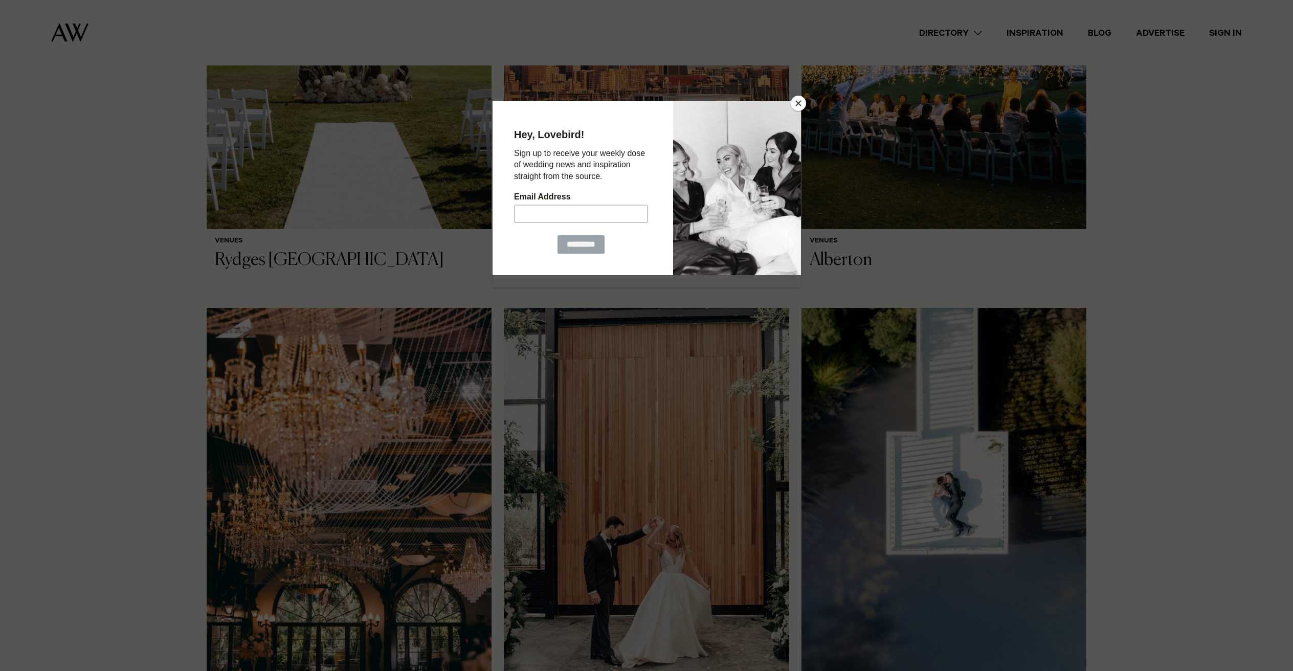
scroll to position [680, 0]
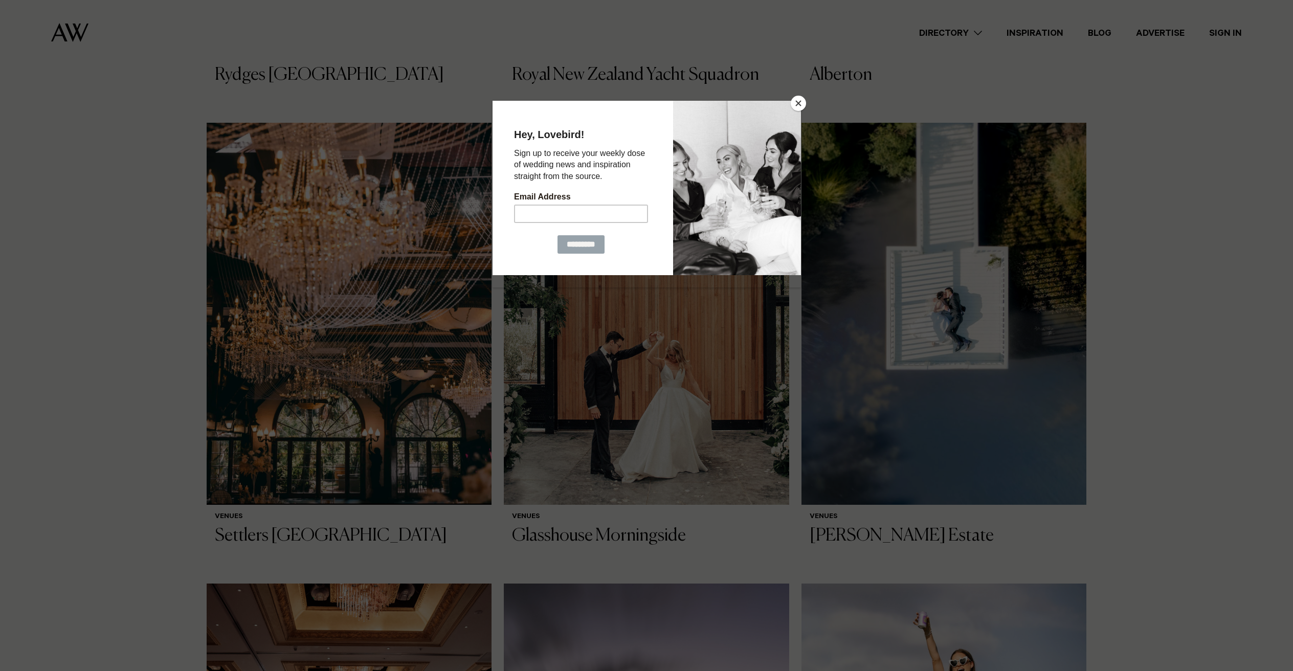
click at [798, 104] on button "Close" at bounding box center [798, 103] width 15 height 15
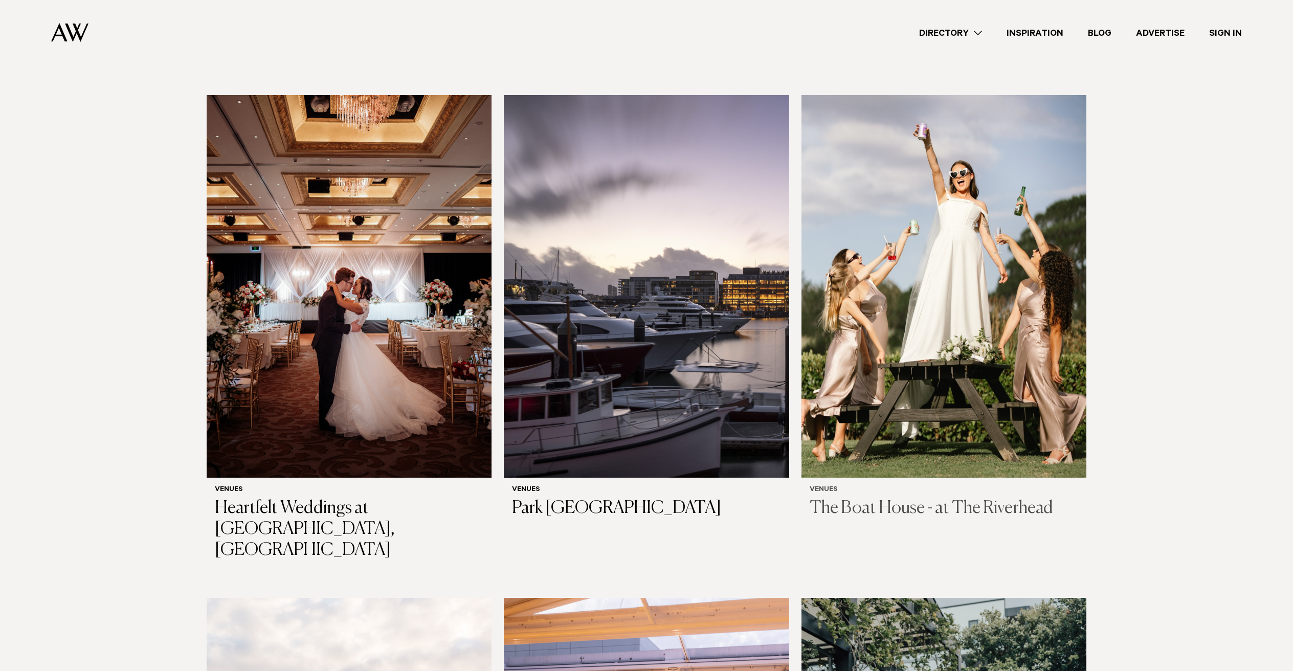
scroll to position [1158, 0]
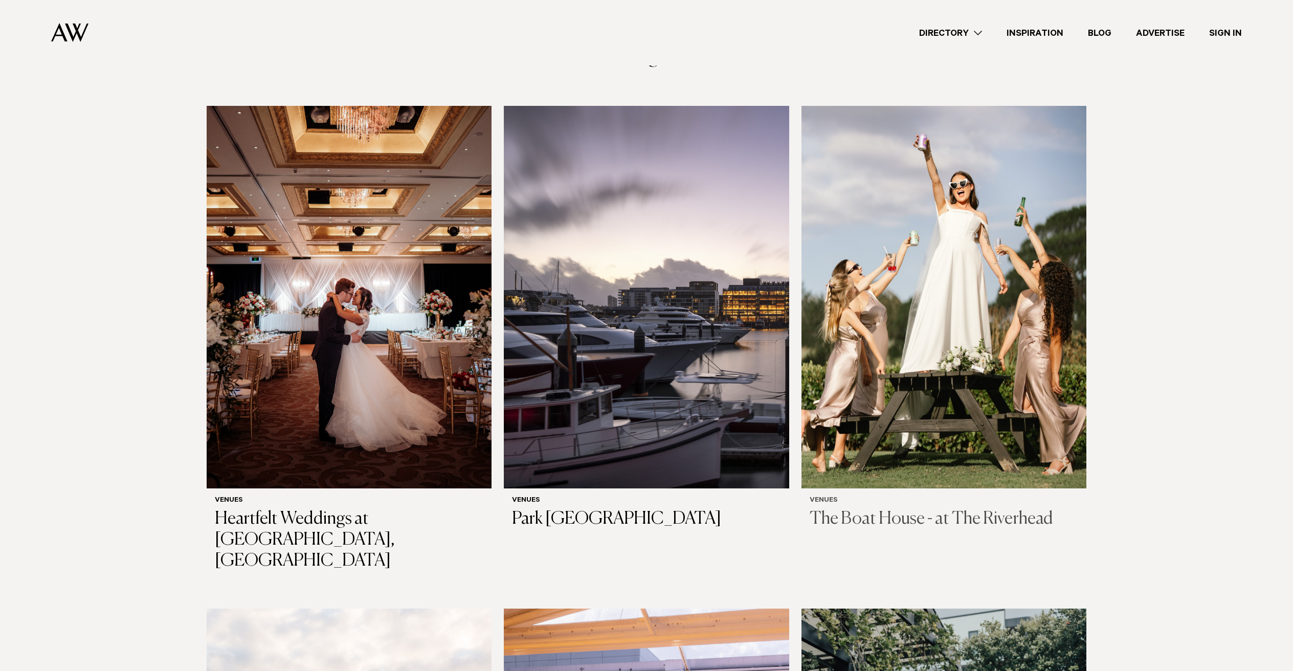
click at [986, 310] on img at bounding box center [944, 297] width 285 height 383
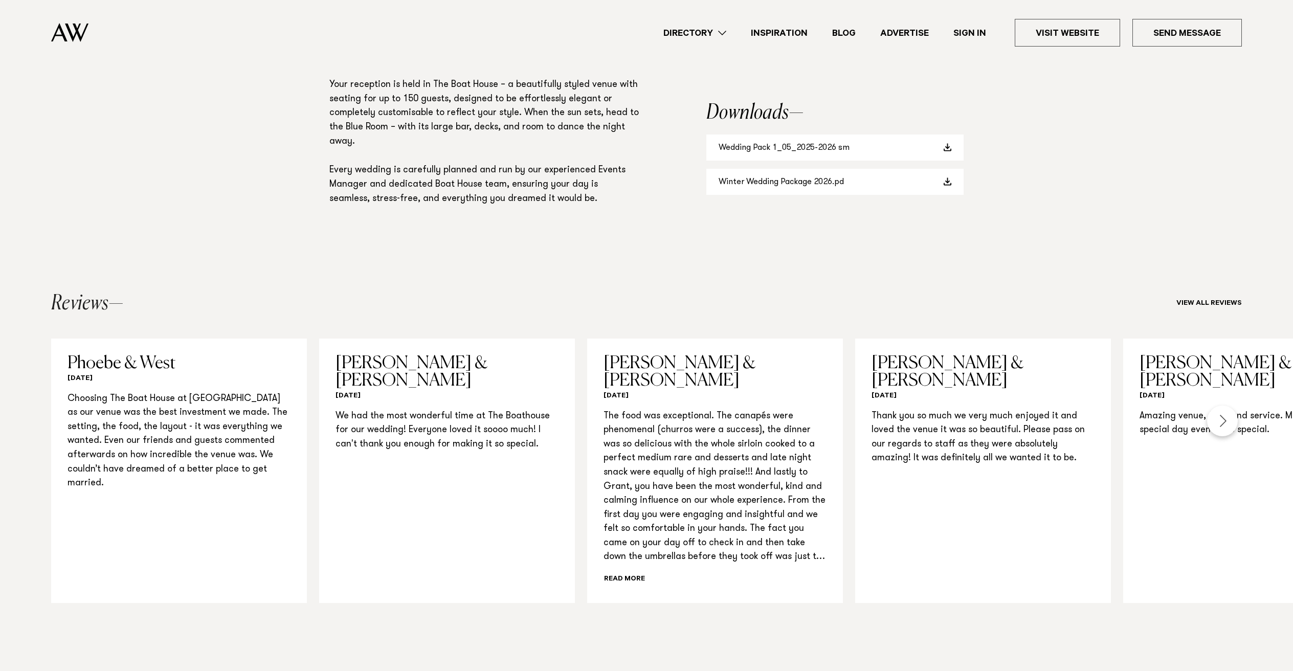
scroll to position [867, 0]
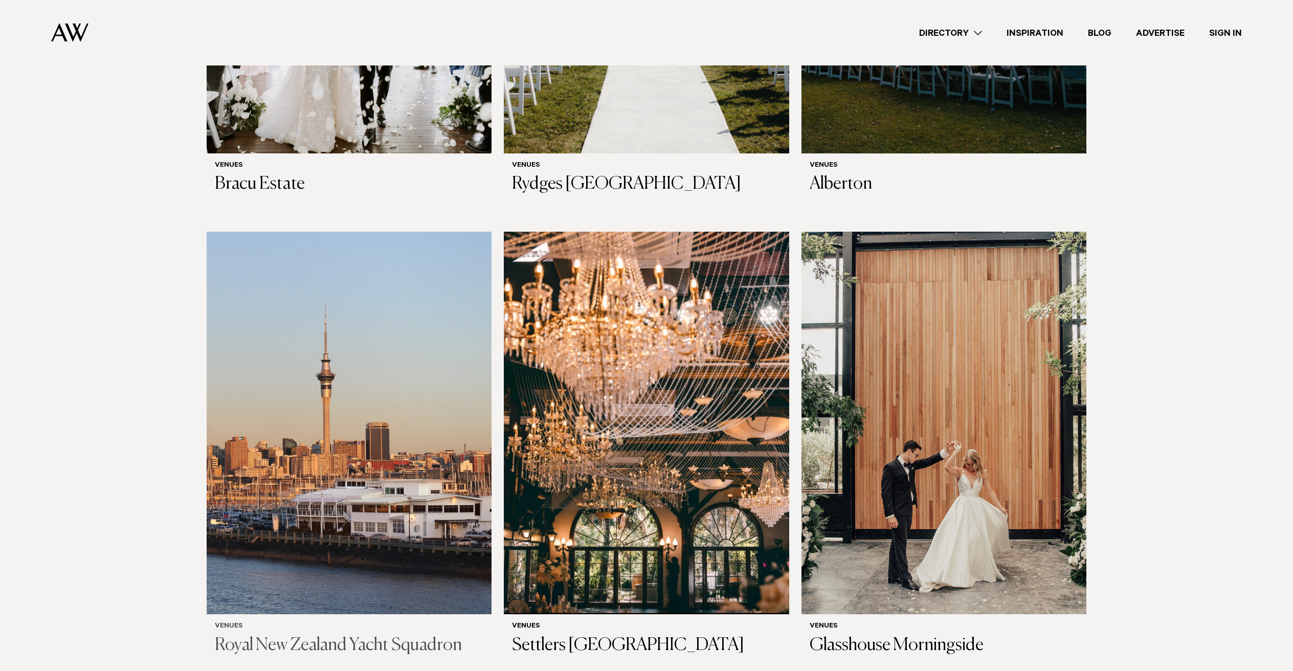
scroll to position [1983, 0]
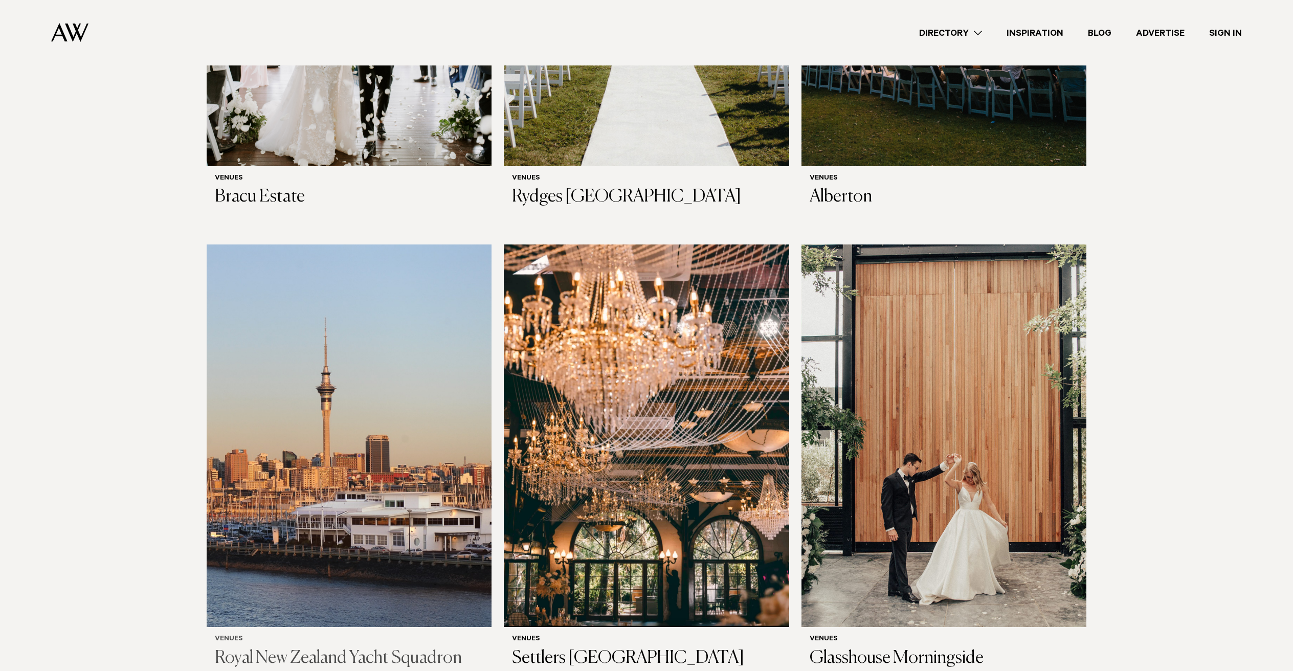
click at [328, 471] on img at bounding box center [349, 436] width 285 height 383
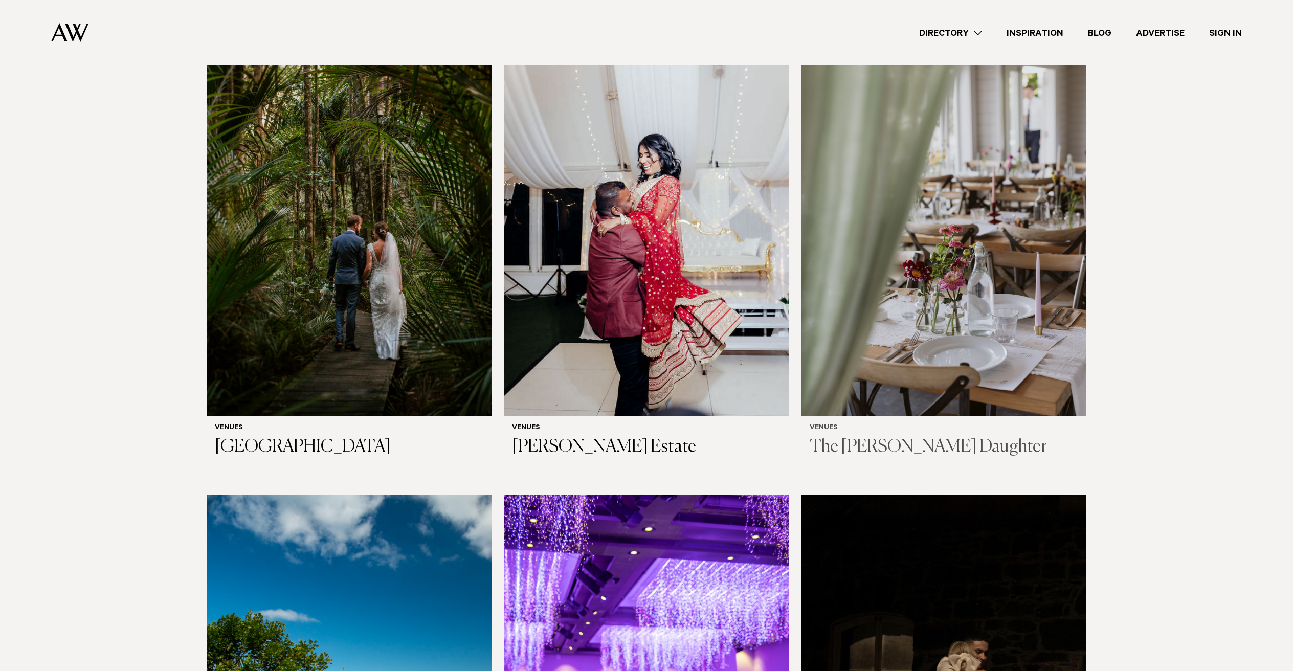
scroll to position [4957, 0]
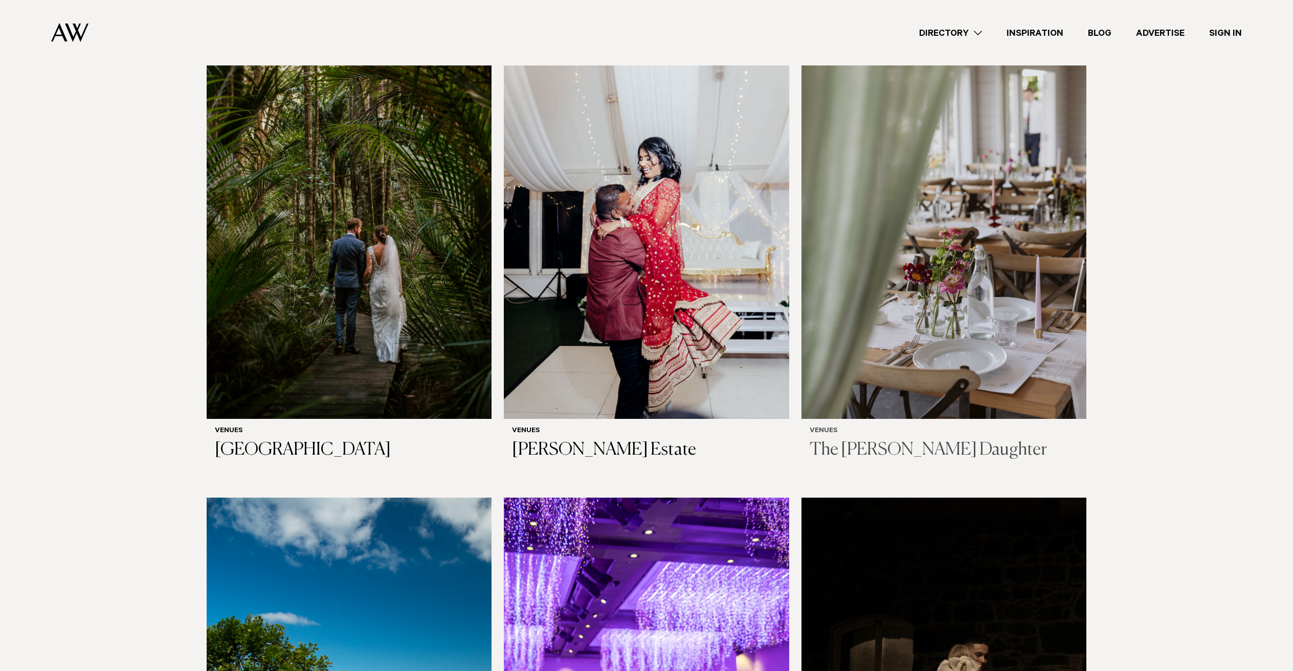
click at [928, 440] on h3 "The [PERSON_NAME] Daughter" at bounding box center [944, 450] width 269 height 21
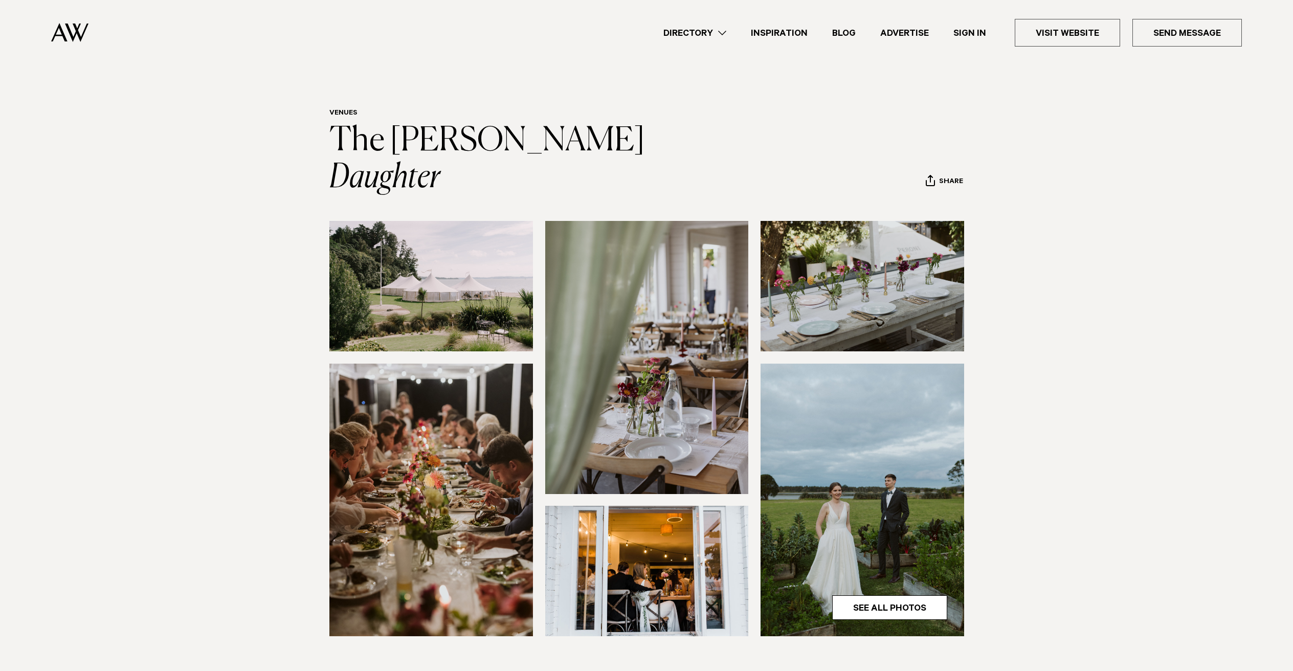
click at [440, 263] on img at bounding box center [431, 286] width 204 height 130
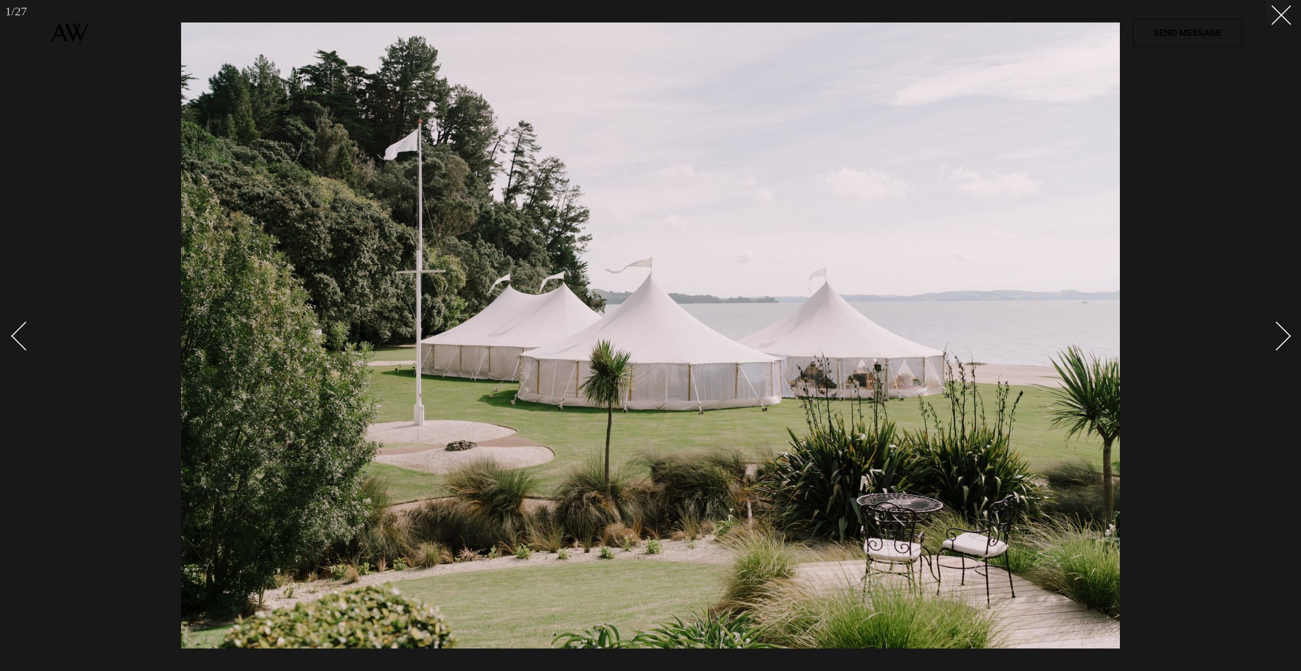
click at [1277, 343] on div "Next slide" at bounding box center [1276, 336] width 29 height 29
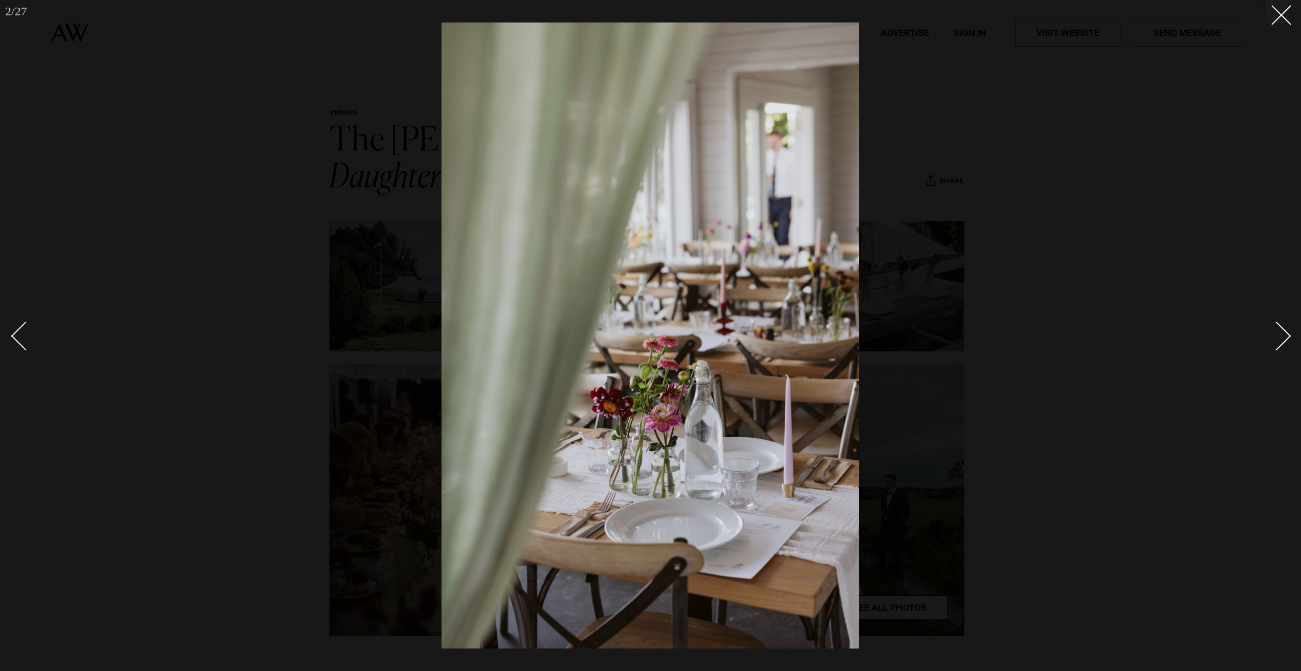
click at [1279, 344] on div "Next slide" at bounding box center [1276, 336] width 29 height 29
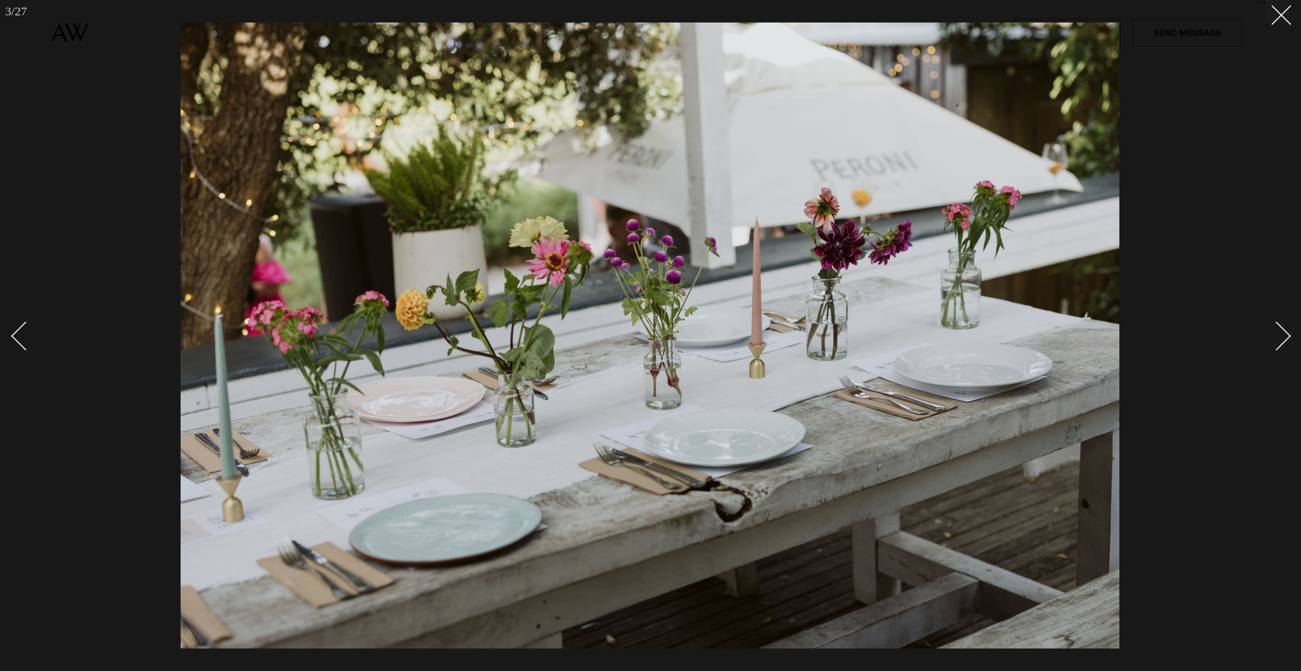
click at [1280, 344] on div "Next slide" at bounding box center [1276, 336] width 29 height 29
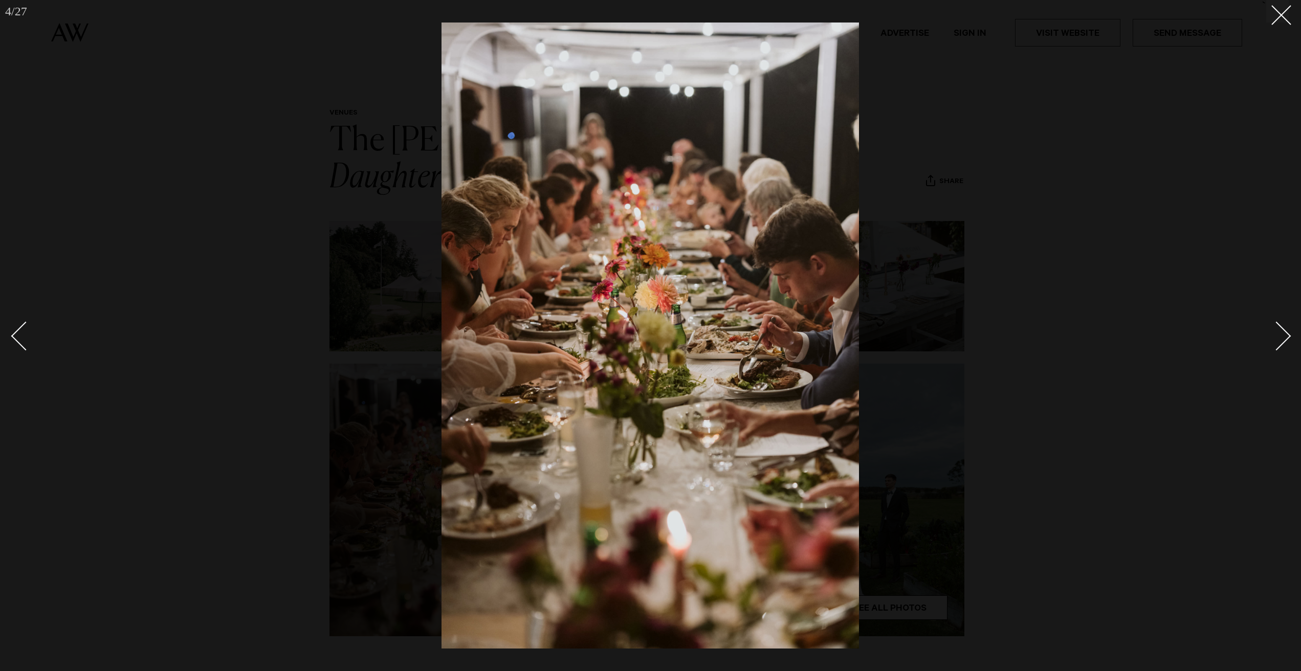
click at [1280, 344] on div "Next slide" at bounding box center [1276, 336] width 29 height 29
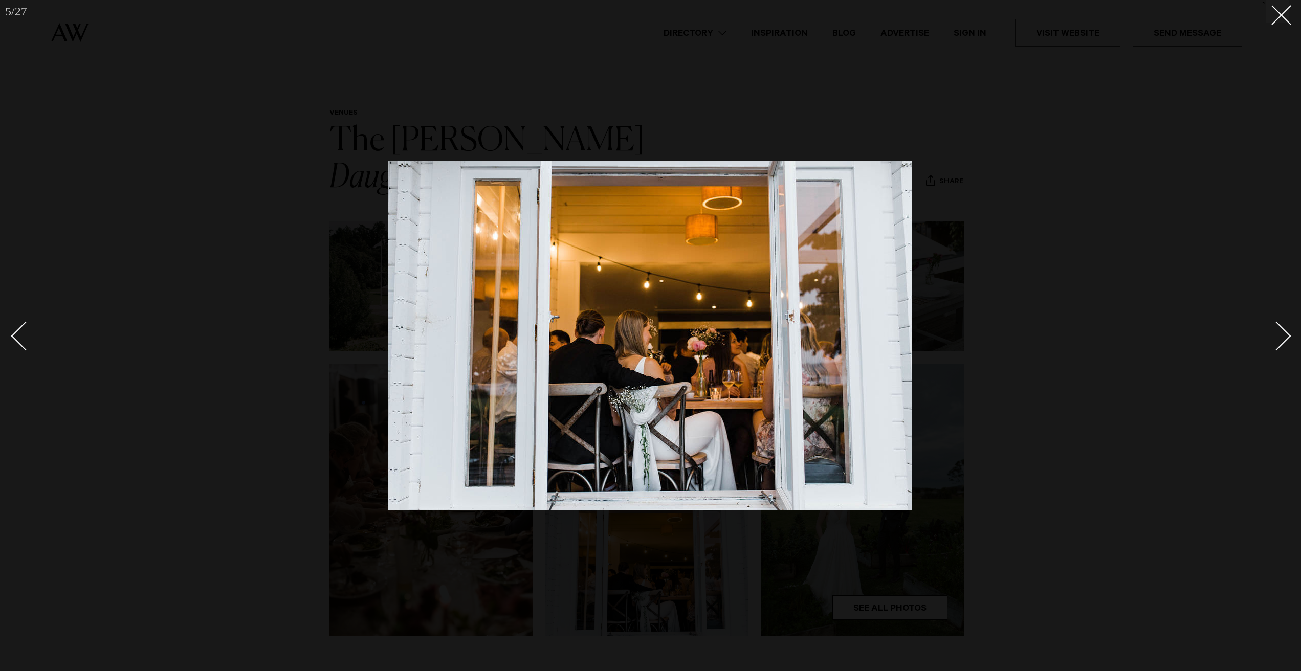
click at [1280, 344] on div "Next slide" at bounding box center [1276, 336] width 29 height 29
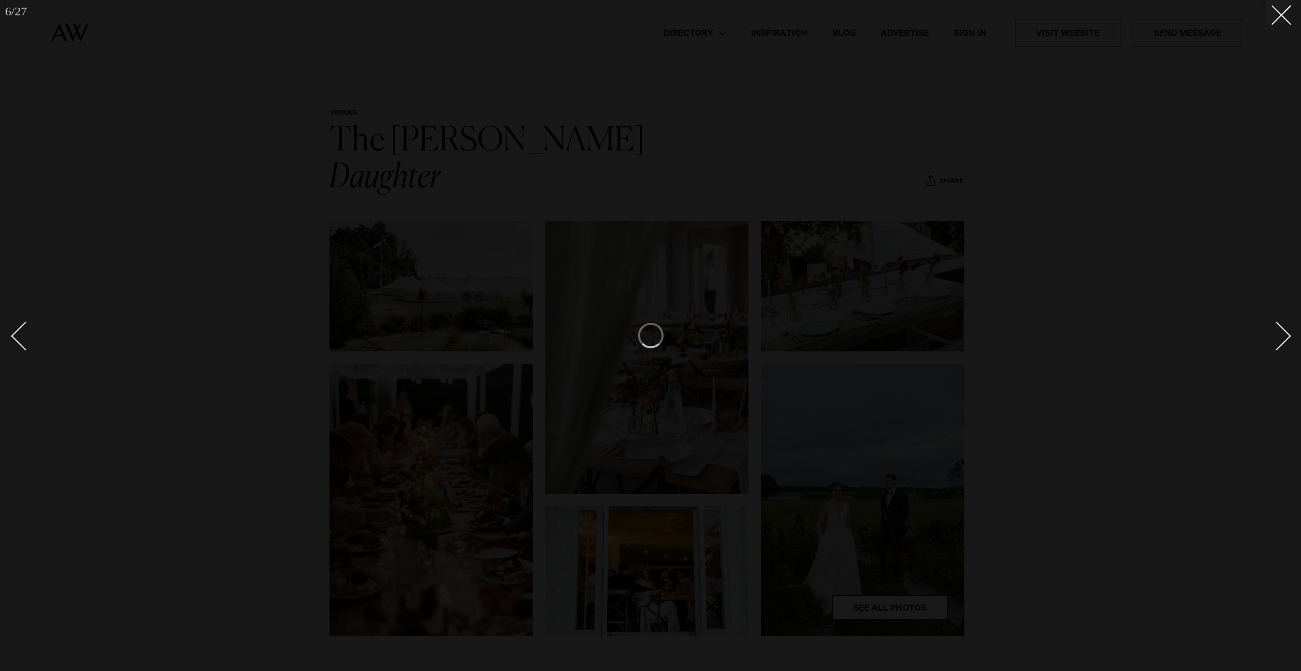
click at [1280, 344] on div "Next slide" at bounding box center [1276, 336] width 29 height 29
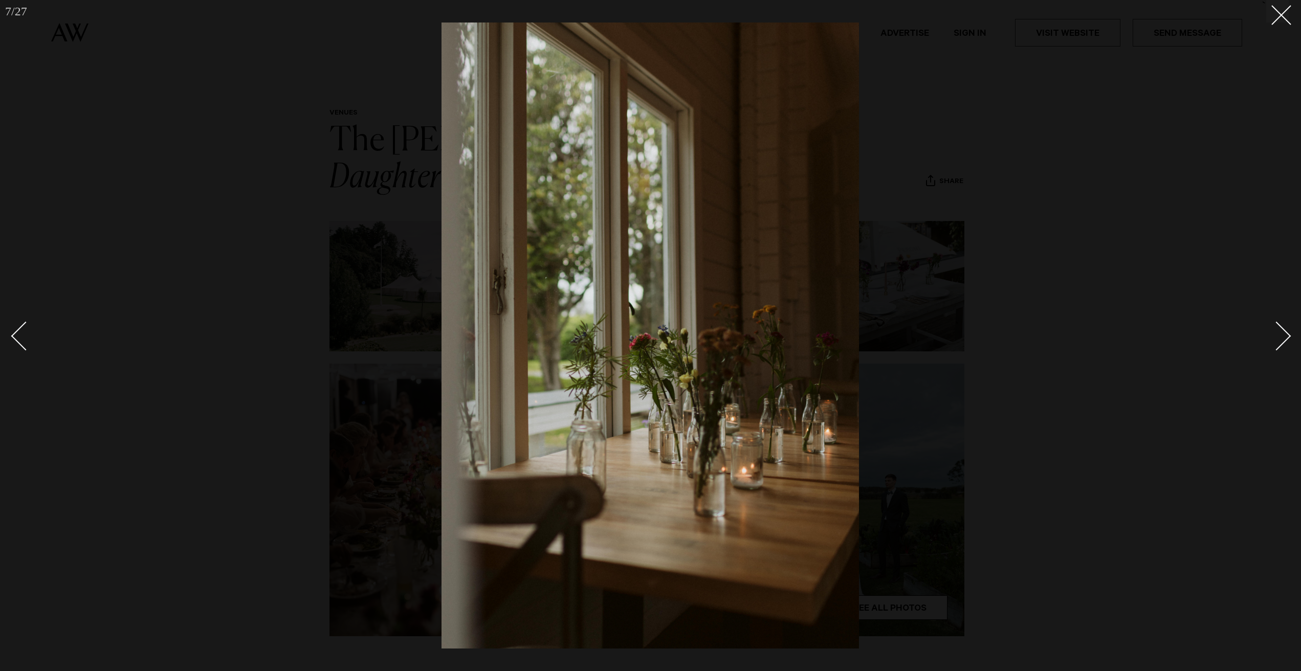
click at [1283, 23] on div at bounding box center [650, 335] width 1301 height 671
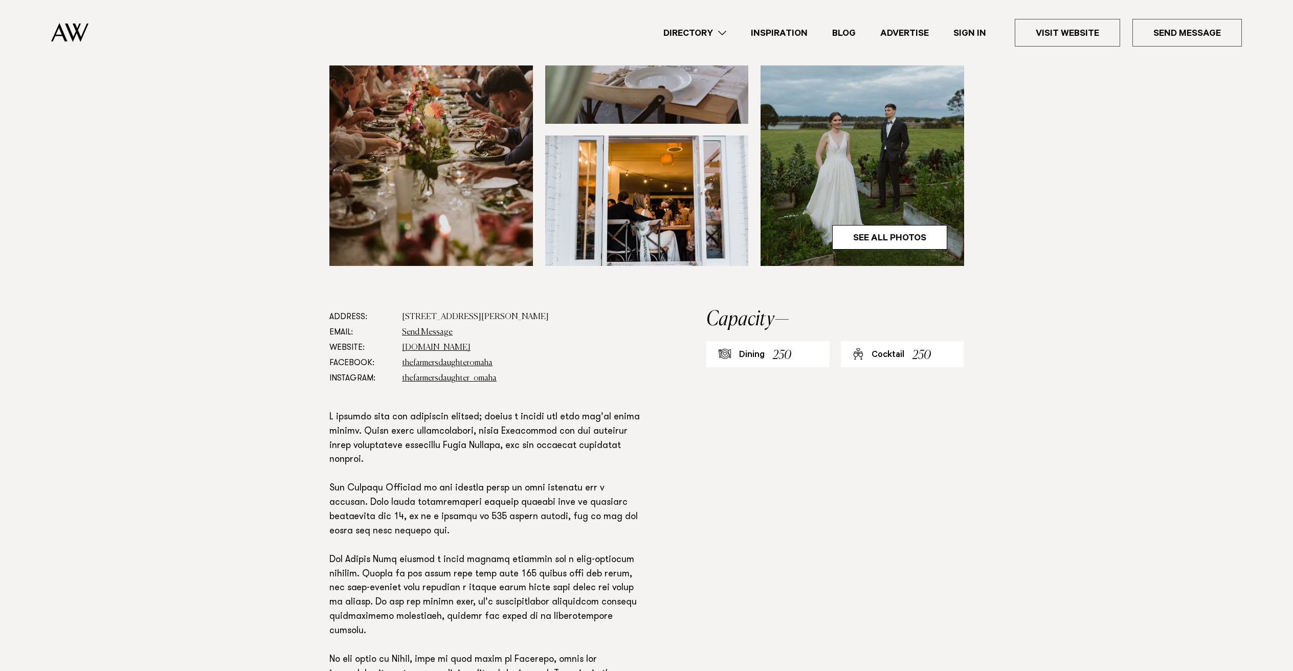
scroll to position [626, 0]
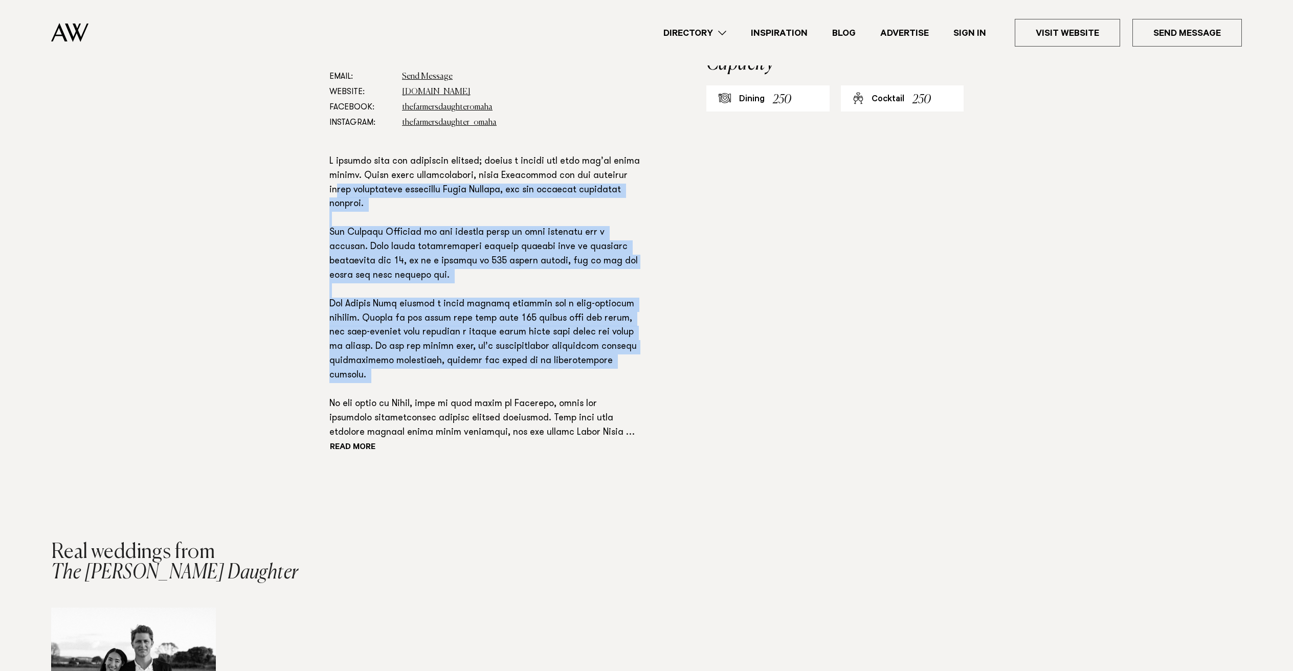
drag, startPoint x: 340, startPoint y: 147, endPoint x: 451, endPoint y: 373, distance: 251.7
click at [439, 363] on p at bounding box center [484, 297] width 311 height 285
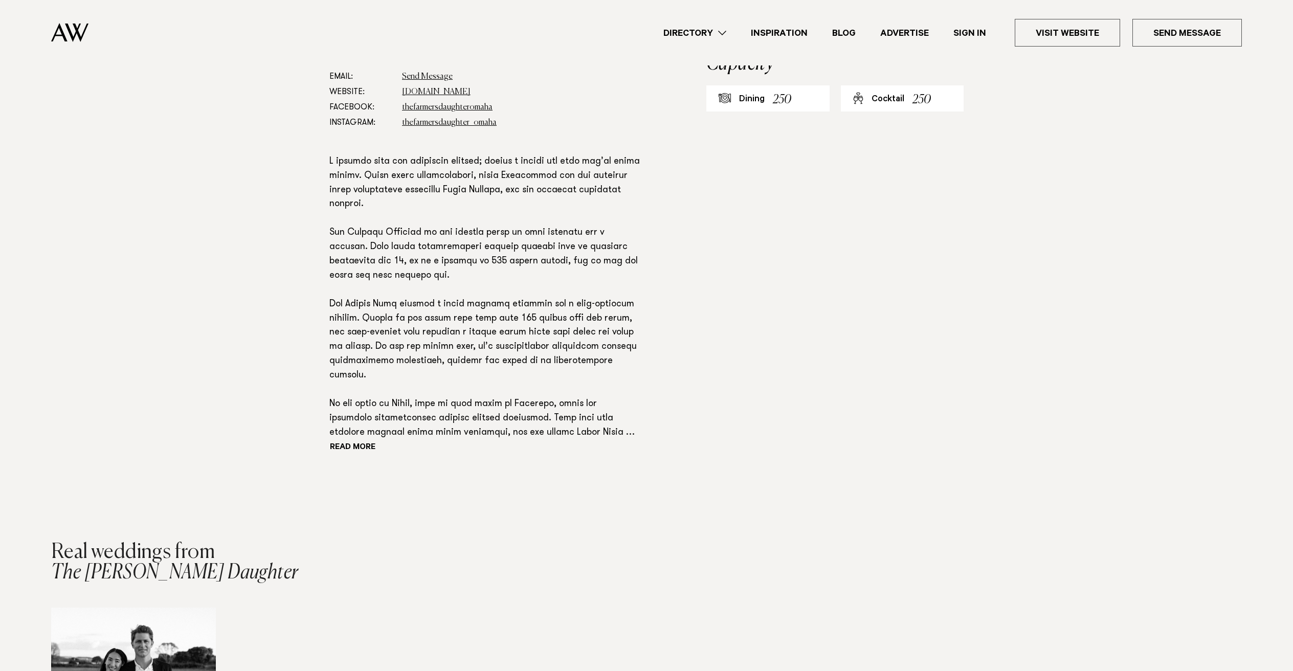
click at [451, 373] on p at bounding box center [484, 297] width 311 height 285
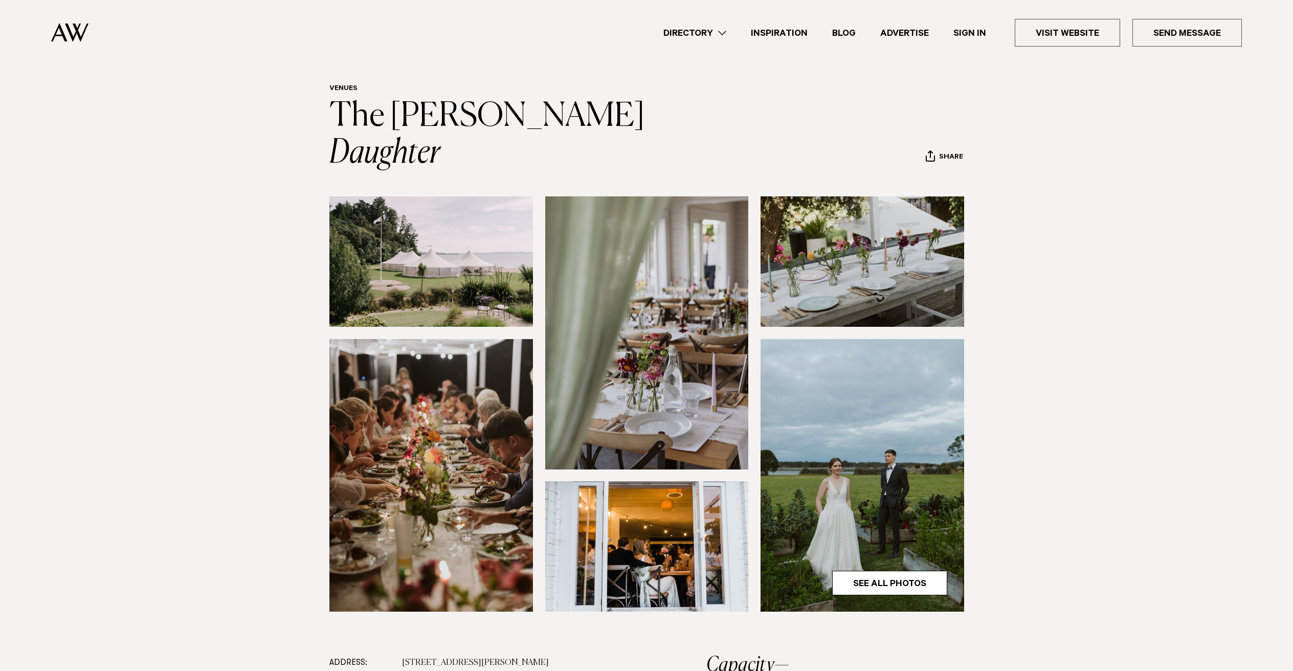
scroll to position [0, 0]
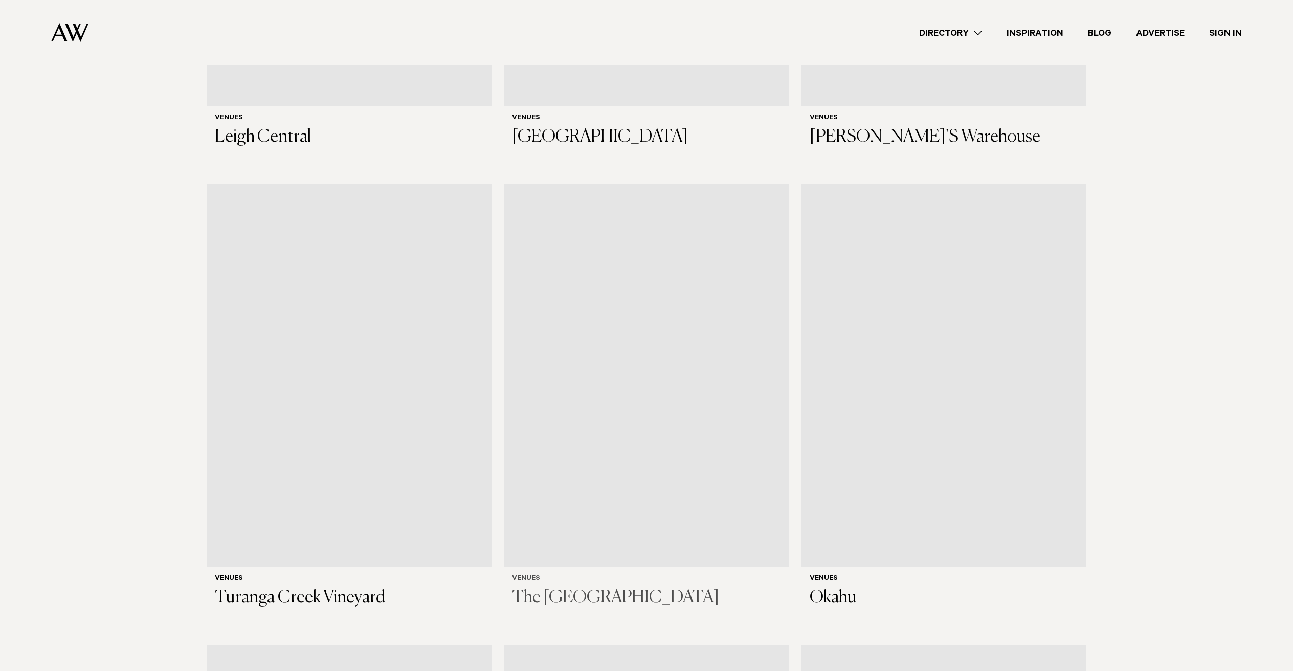
scroll to position [5824, 0]
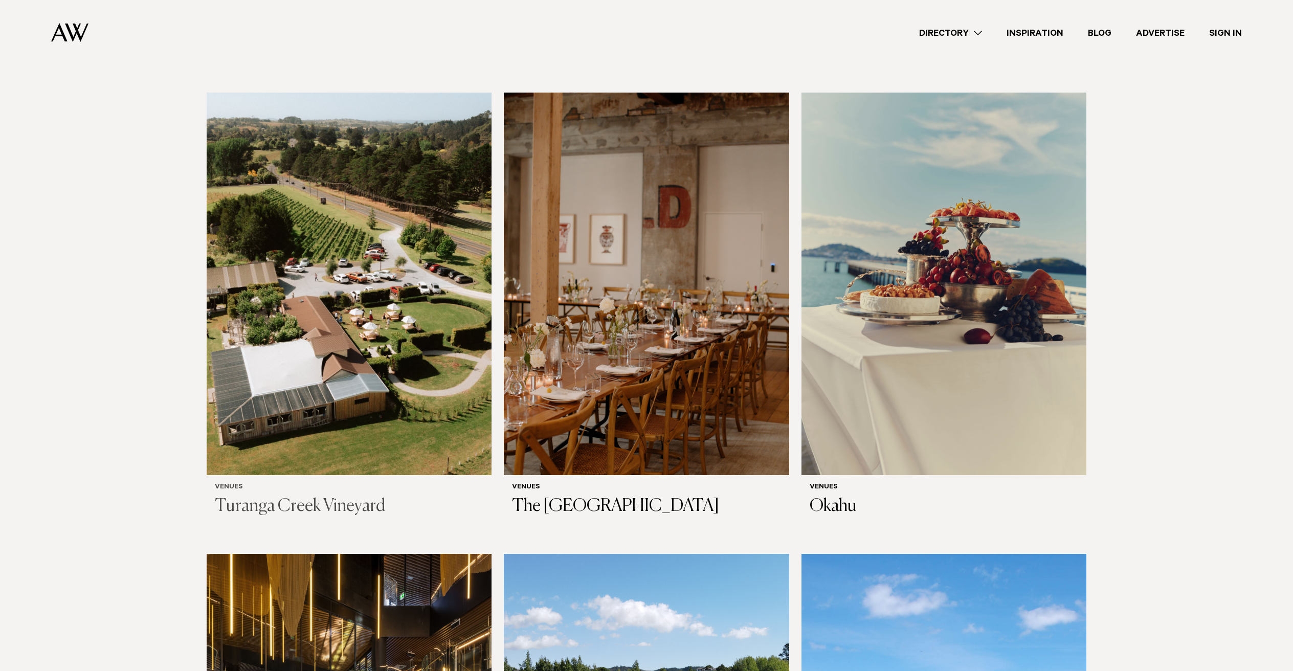
click at [390, 383] on img at bounding box center [349, 284] width 285 height 383
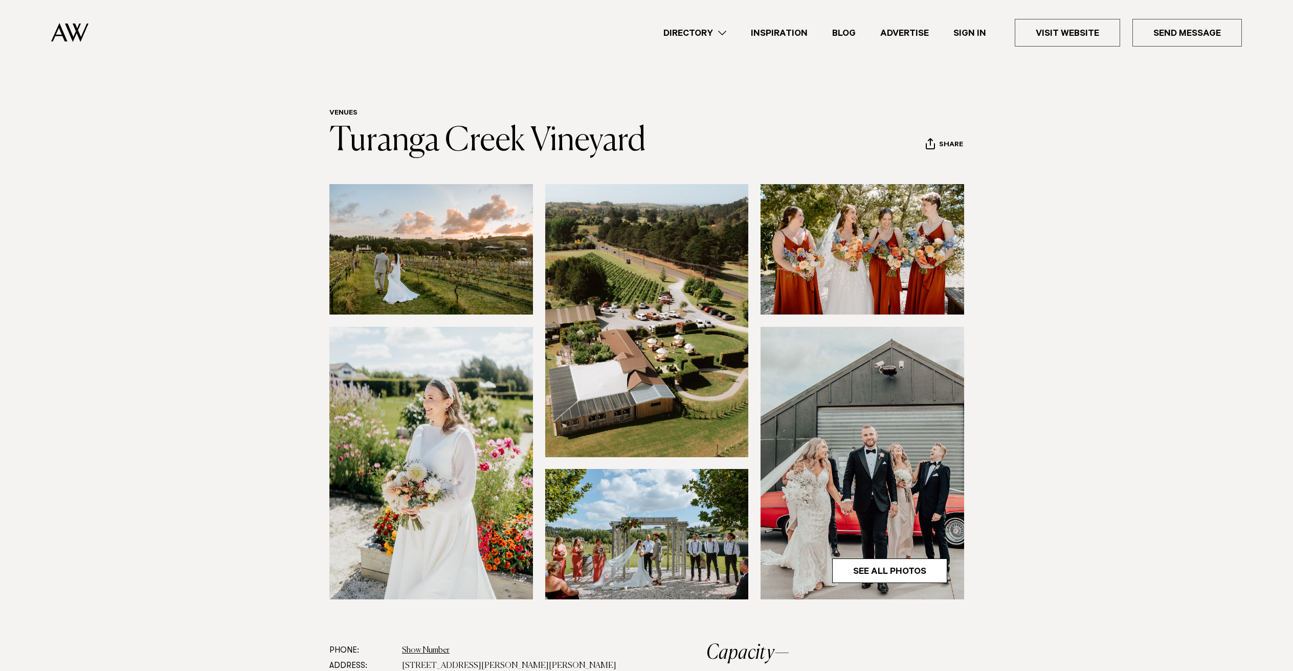
click at [490, 242] on img at bounding box center [431, 249] width 204 height 130
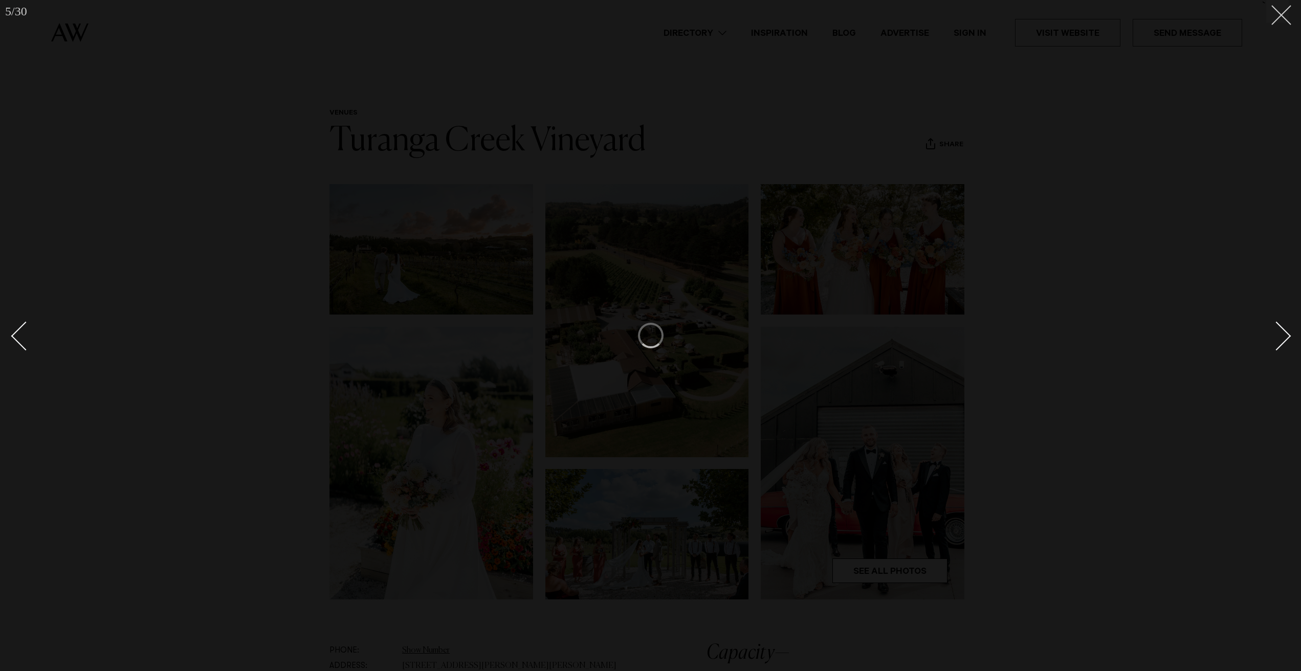
click at [1280, 14] on icon at bounding box center [1277, 11] width 12 height 12
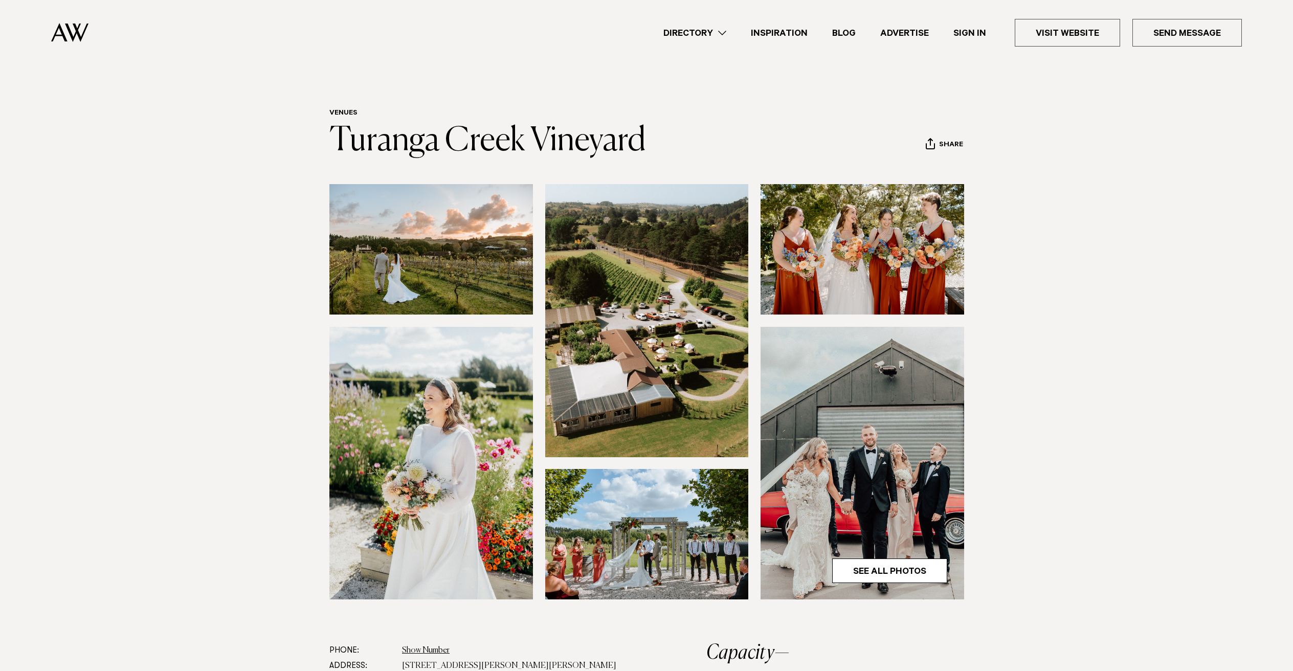
click at [562, 268] on img at bounding box center [647, 320] width 204 height 273
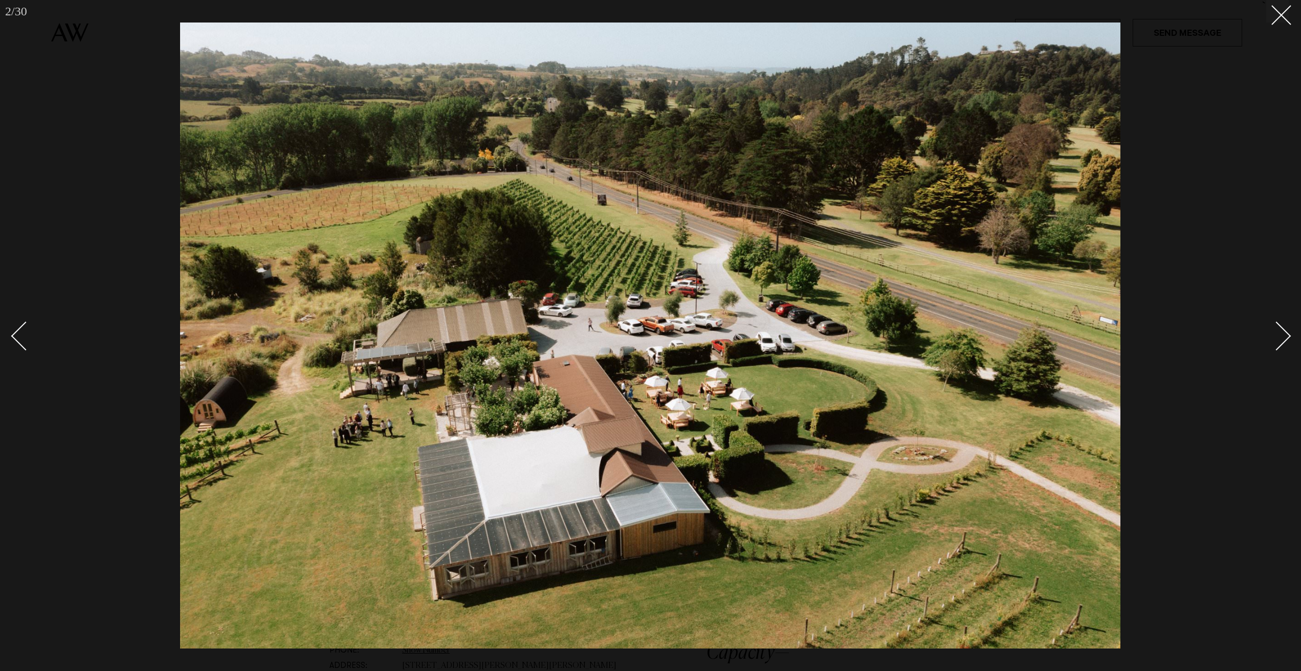
click at [173, 106] on div at bounding box center [650, 335] width 1301 height 671
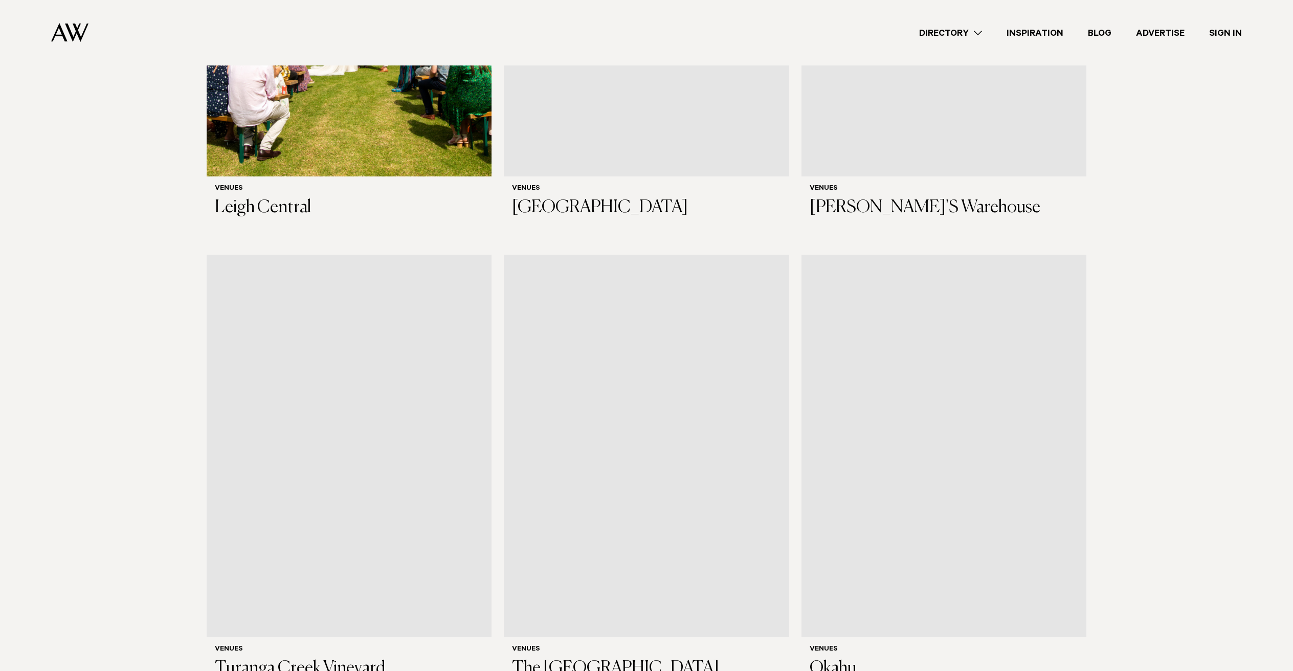
scroll to position [5824, 0]
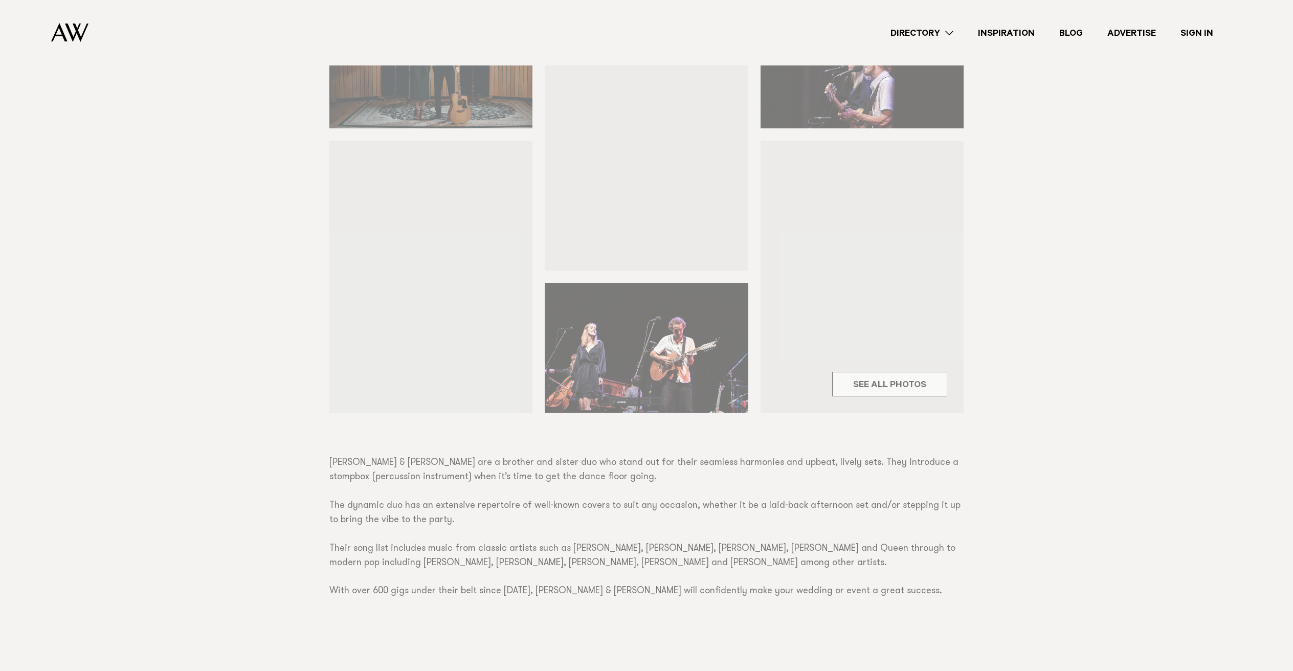
scroll to position [489, 0]
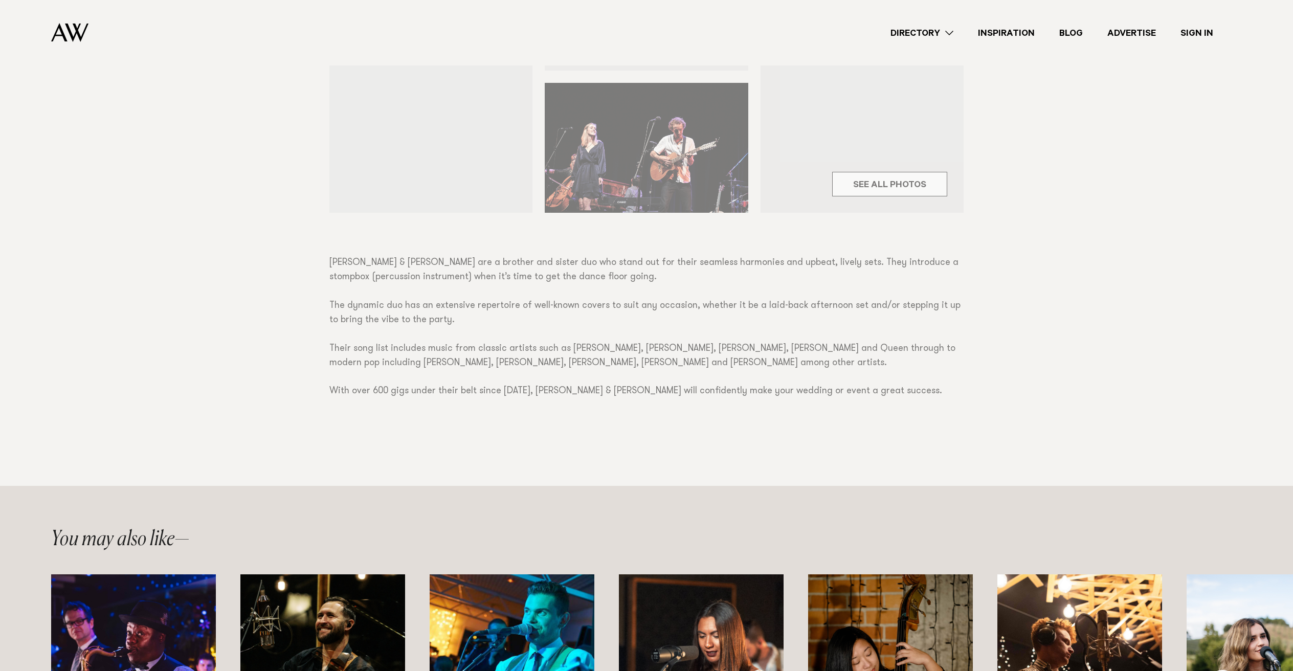
drag, startPoint x: 702, startPoint y: 258, endPoint x: 833, endPoint y: 251, distance: 131.2
click at [833, 251] on div "Bands [PERSON_NAME] and [PERSON_NAME] Share Copy Link Email twitter" at bounding box center [646, 86] width 1293 height 800
click at [884, 279] on div "Bands [PERSON_NAME] and [PERSON_NAME] Share Copy Link Email twitter" at bounding box center [646, 86] width 1293 height 800
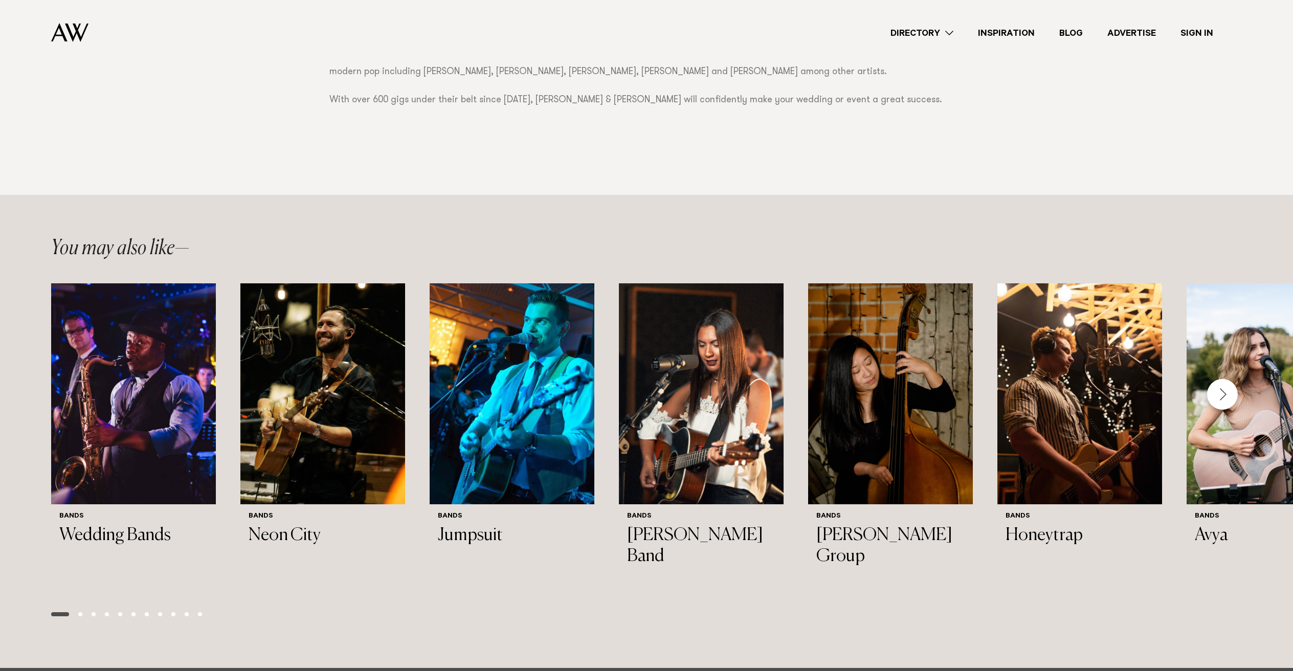
scroll to position [830, 0]
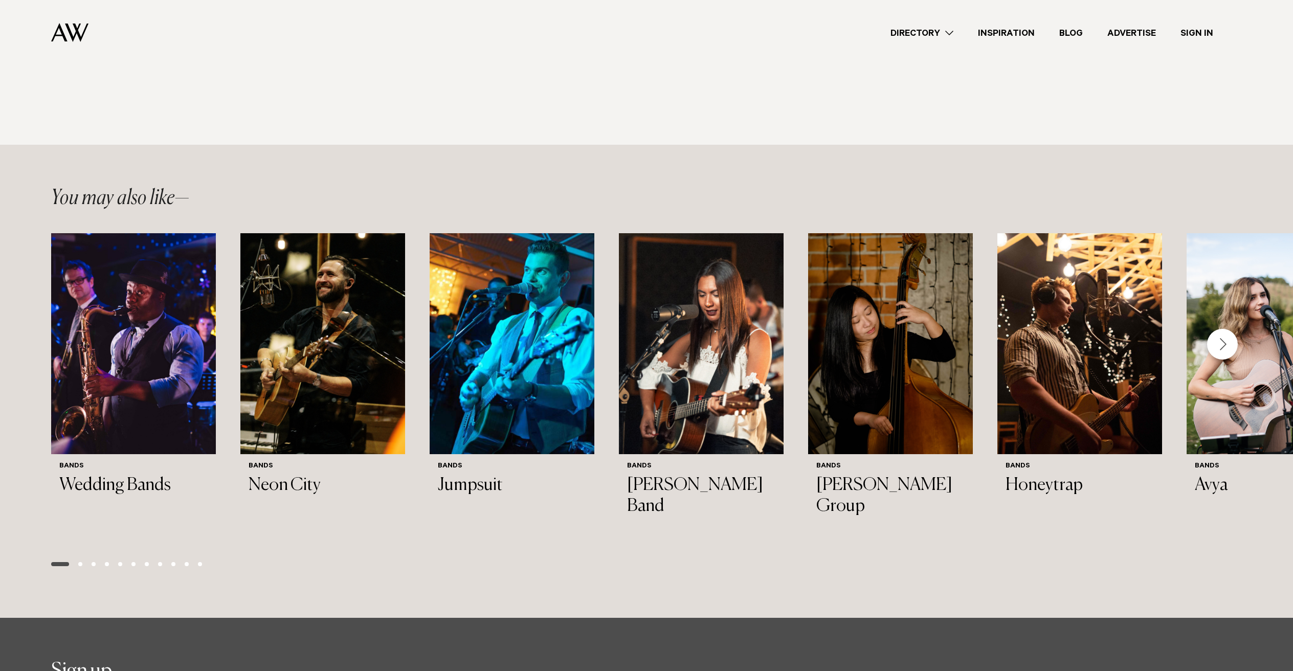
click at [1222, 329] on div "Next slide" at bounding box center [1222, 344] width 31 height 31
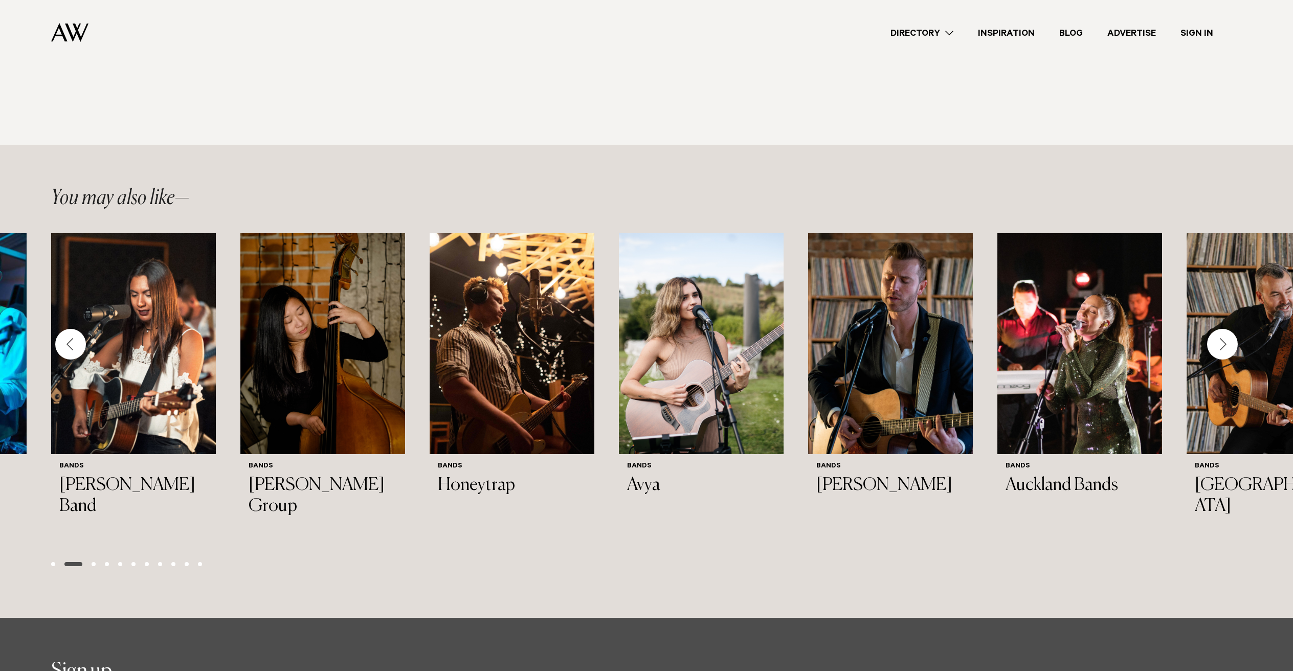
click at [1226, 329] on div "Next slide" at bounding box center [1222, 344] width 31 height 31
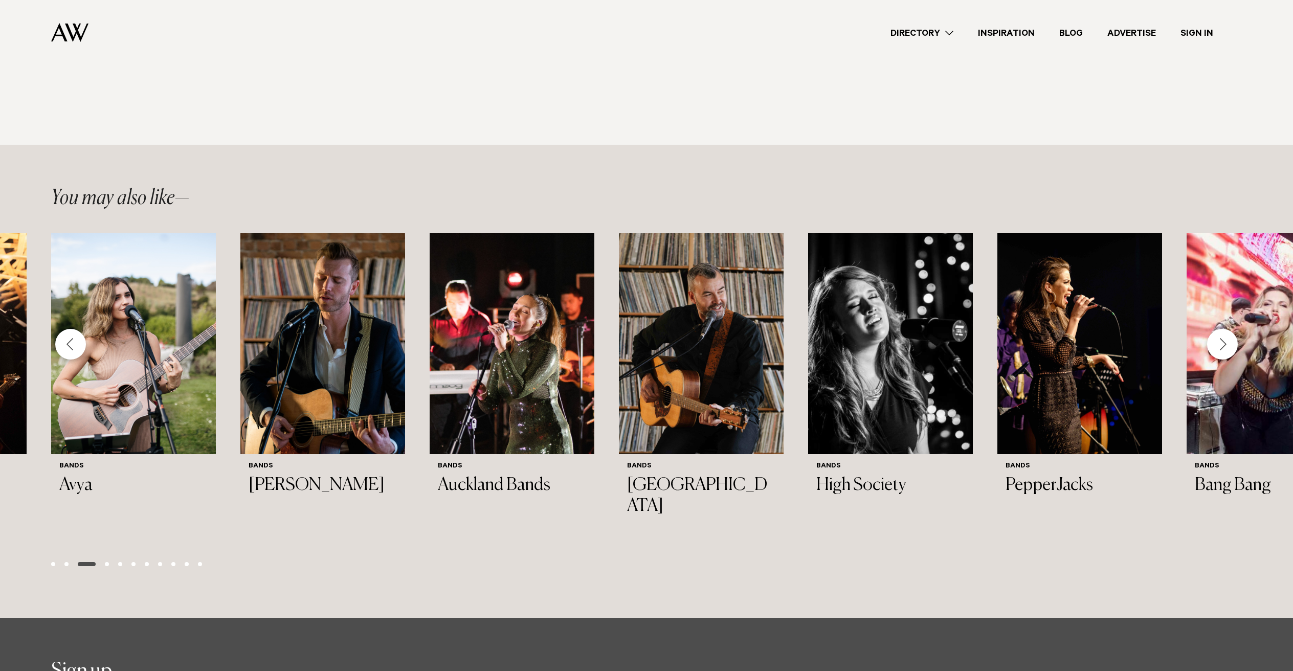
click at [1225, 329] on div "Next slide" at bounding box center [1222, 344] width 31 height 31
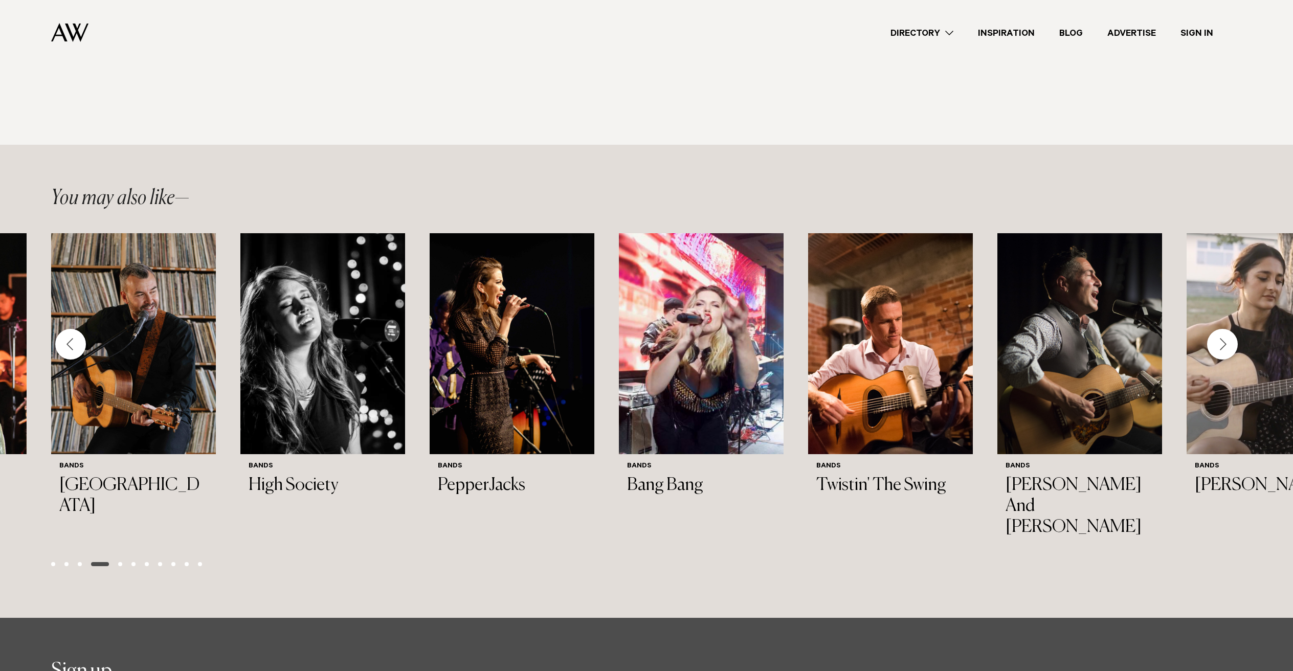
click at [1224, 329] on div "Next slide" at bounding box center [1222, 344] width 31 height 31
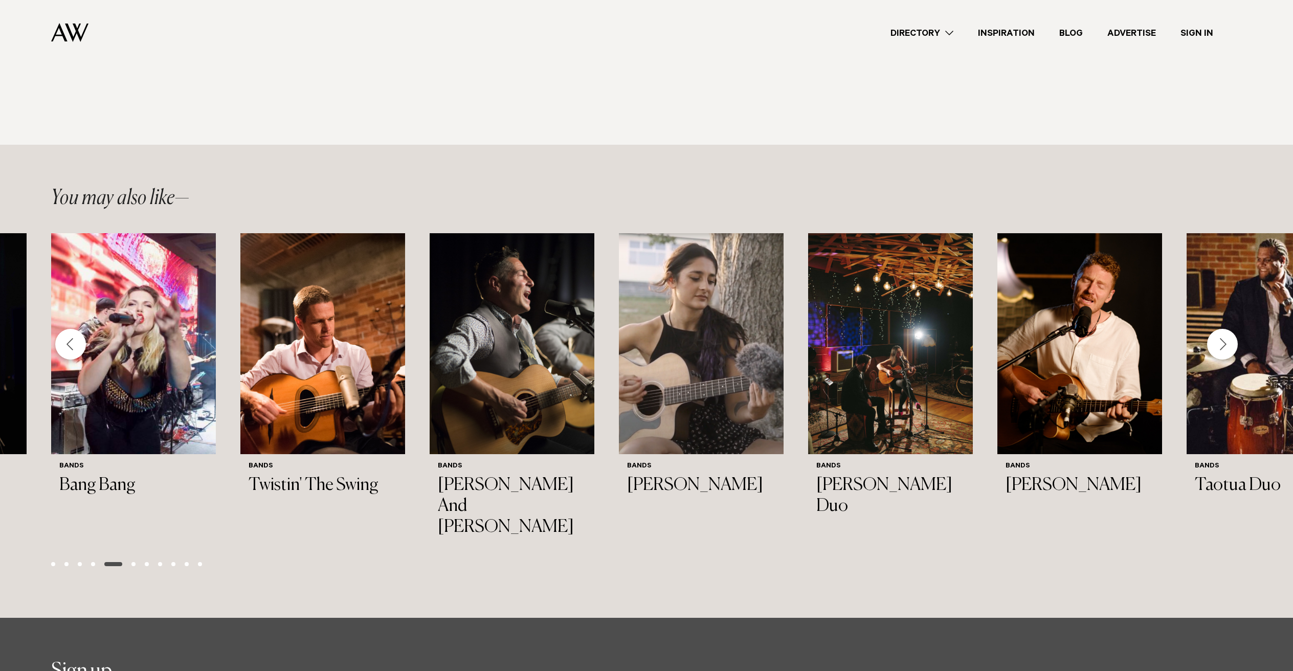
click at [1231, 329] on div "Next slide" at bounding box center [1222, 344] width 31 height 31
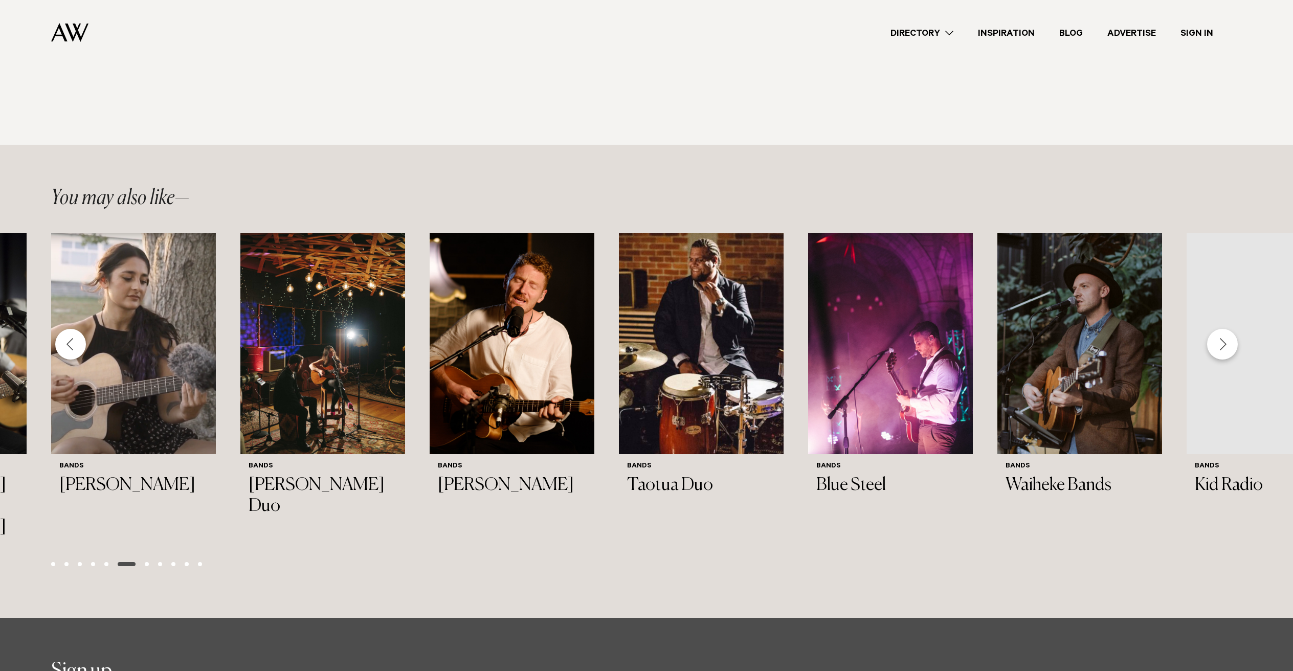
click at [1227, 329] on div "Next slide" at bounding box center [1222, 344] width 31 height 31
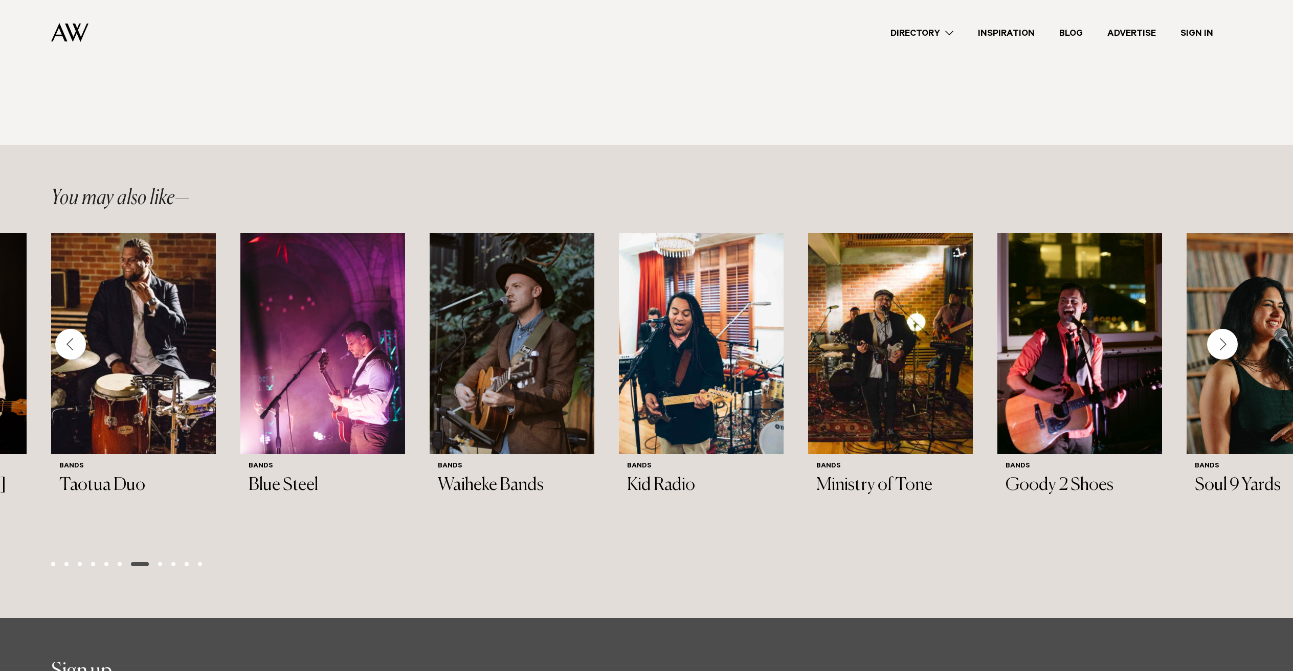
click at [1217, 329] on div "Next slide" at bounding box center [1222, 344] width 31 height 31
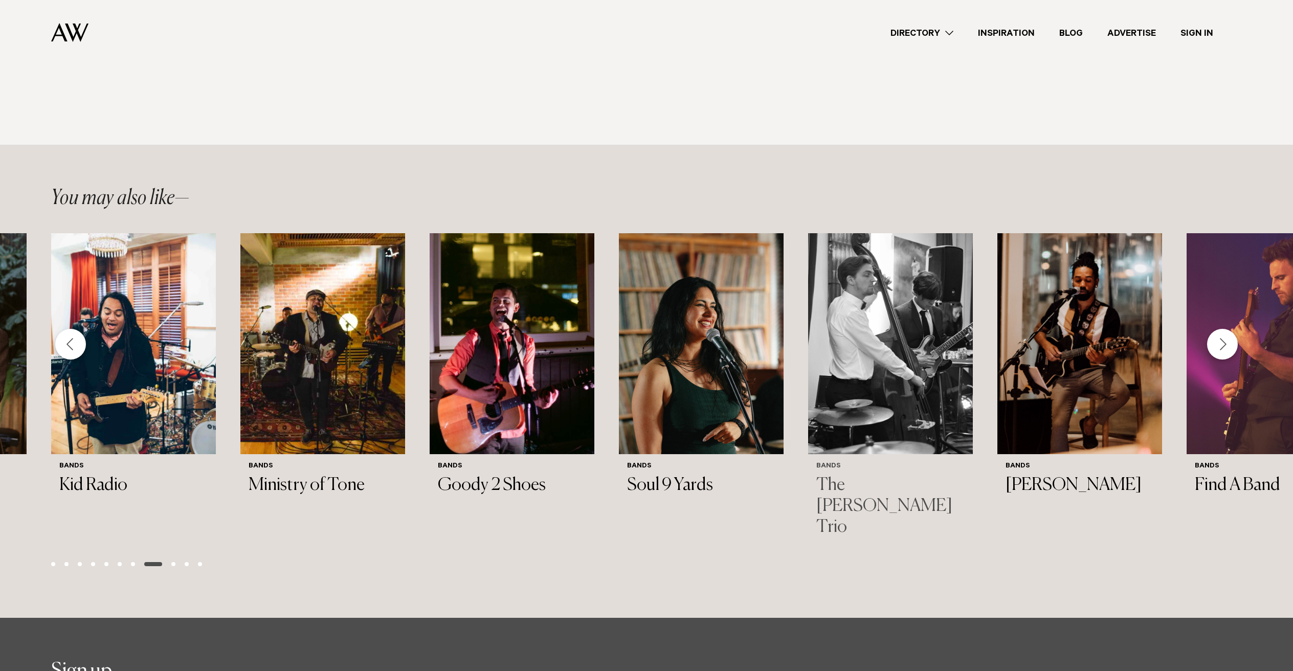
click at [902, 307] on img "26 / 34" at bounding box center [890, 343] width 165 height 221
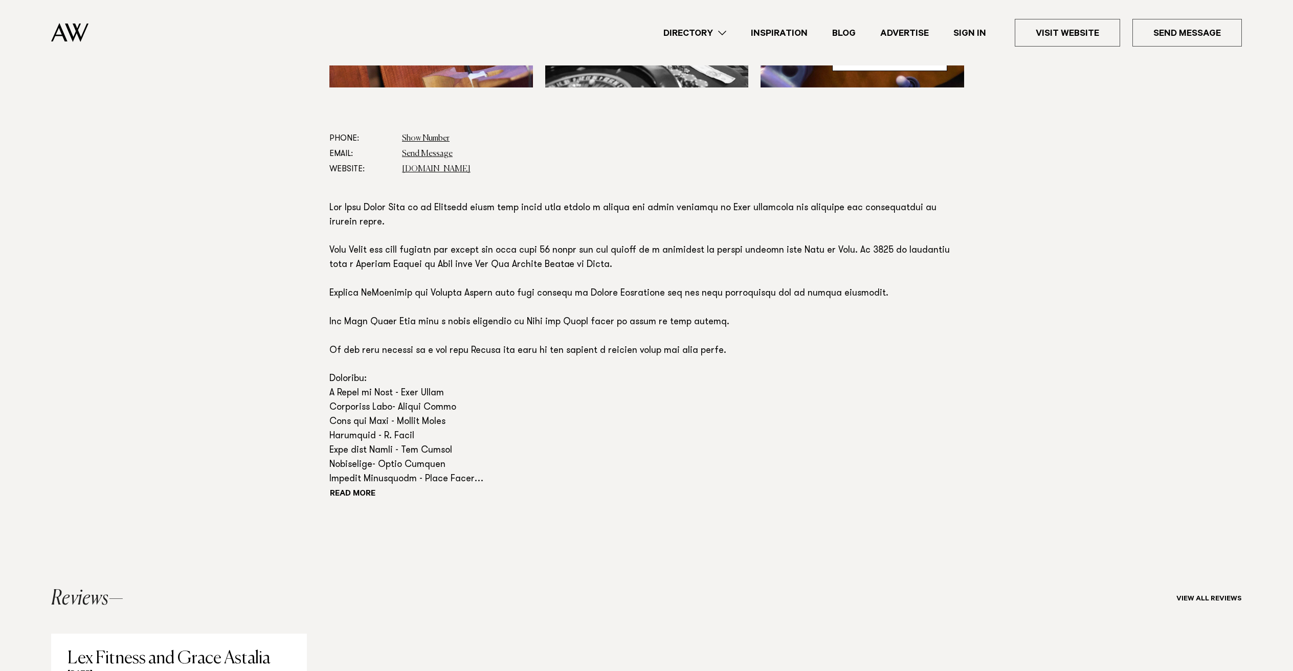
scroll to position [547, 0]
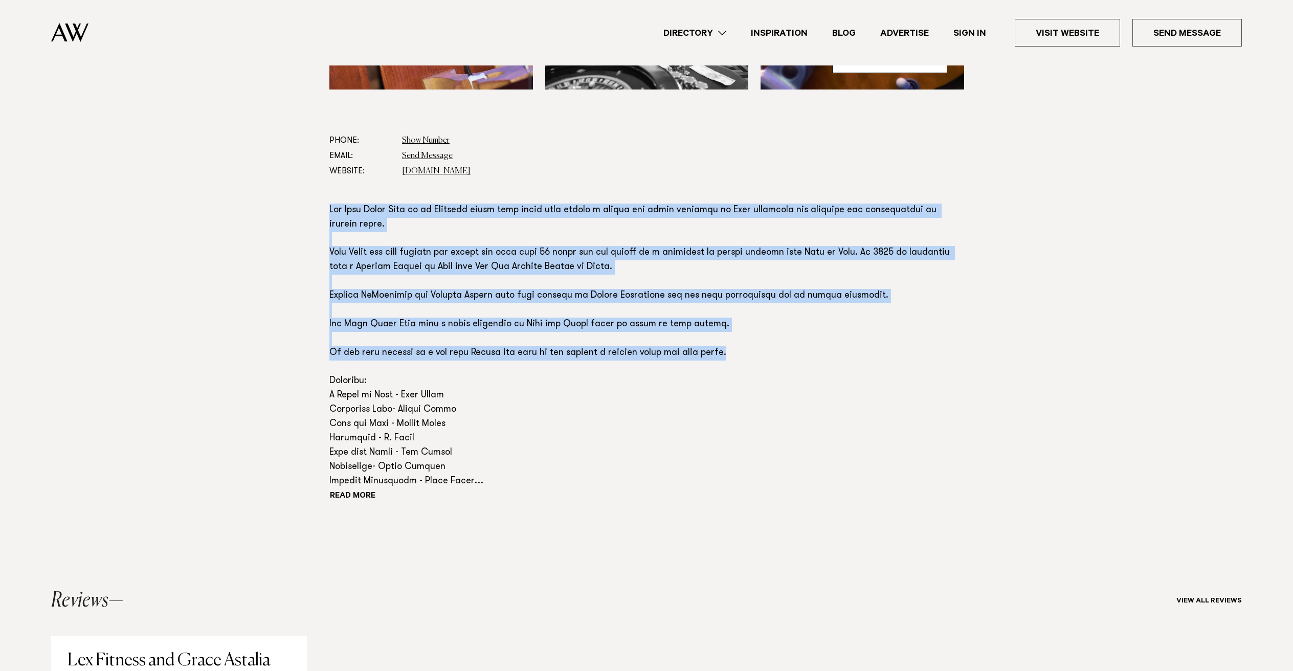
drag, startPoint x: 774, startPoint y: 163, endPoint x: 840, endPoint y: 339, distance: 188.1
click at [829, 321] on section "Phone: Show Number 021889551 Email: Send Message Website: [DOMAIN_NAME] Read mo…" at bounding box center [646, 340] width 634 height 415
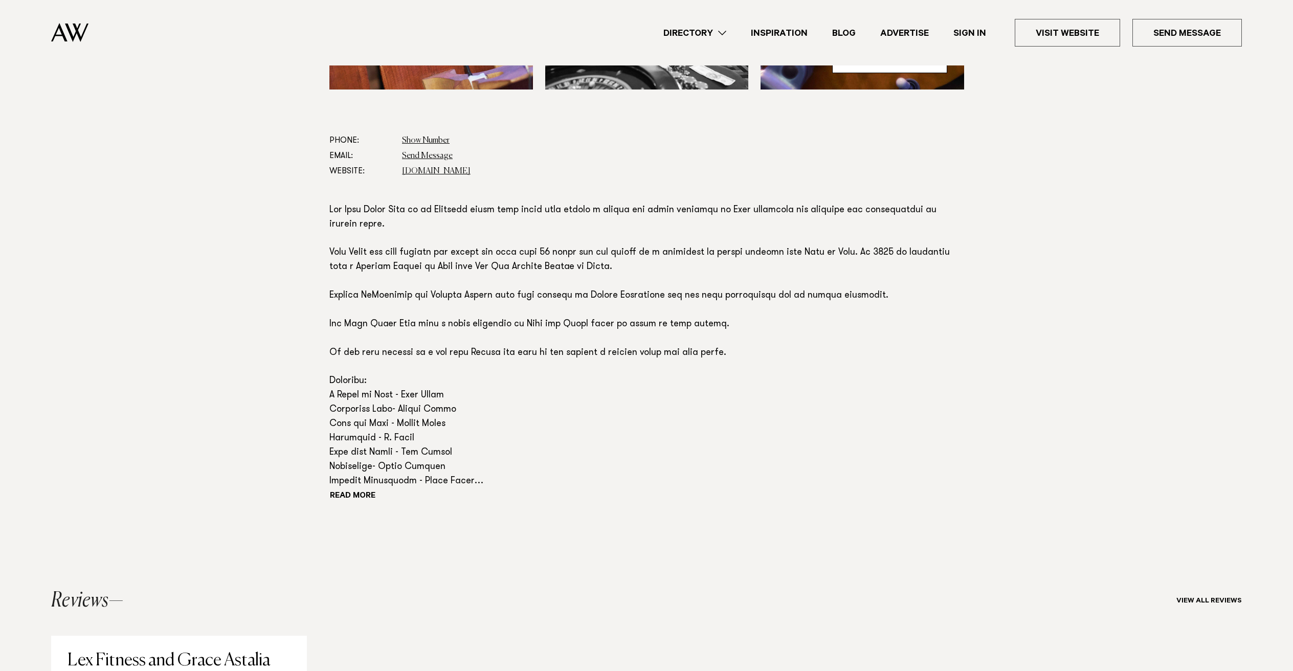
drag, startPoint x: 841, startPoint y: 340, endPoint x: 565, endPoint y: 184, distance: 316.8
click at [841, 341] on p at bounding box center [646, 346] width 634 height 285
click at [452, 164] on dd "[DOMAIN_NAME]" at bounding box center [683, 171] width 562 height 15
click at [453, 167] on link "[DOMAIN_NAME]" at bounding box center [436, 171] width 69 height 8
